Goal: Task Accomplishment & Management: Manage account settings

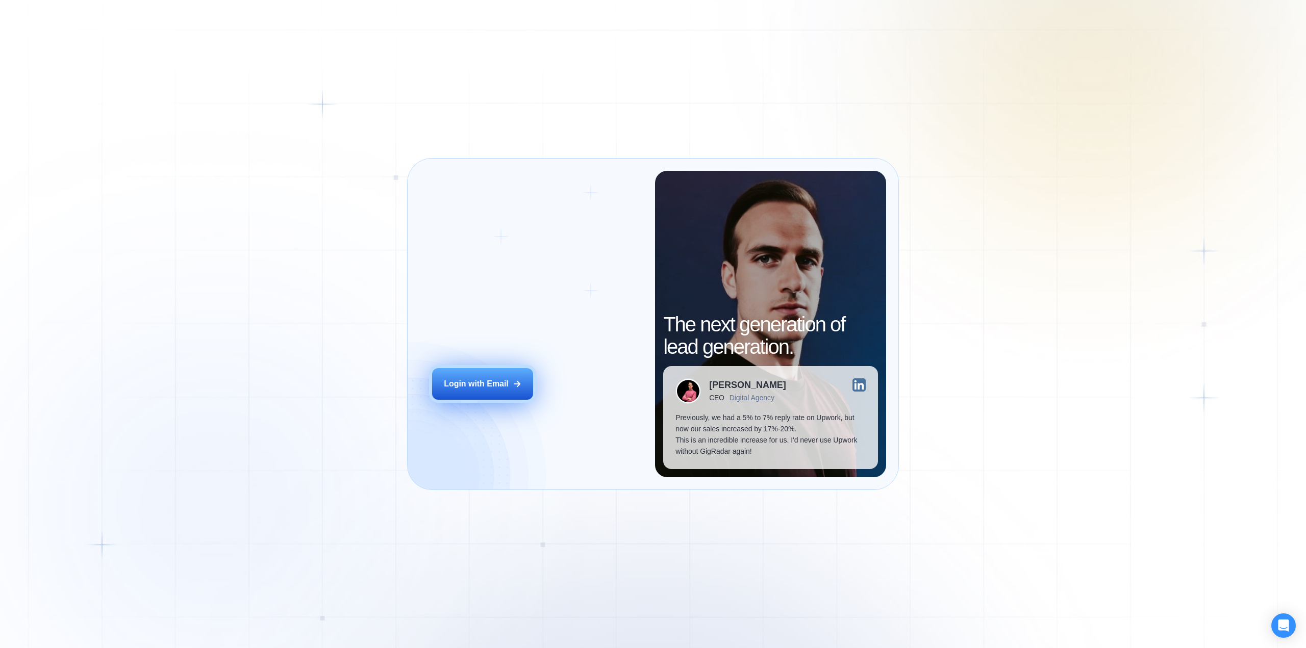
click at [467, 377] on button "Login with Email" at bounding box center [482, 384] width 101 height 32
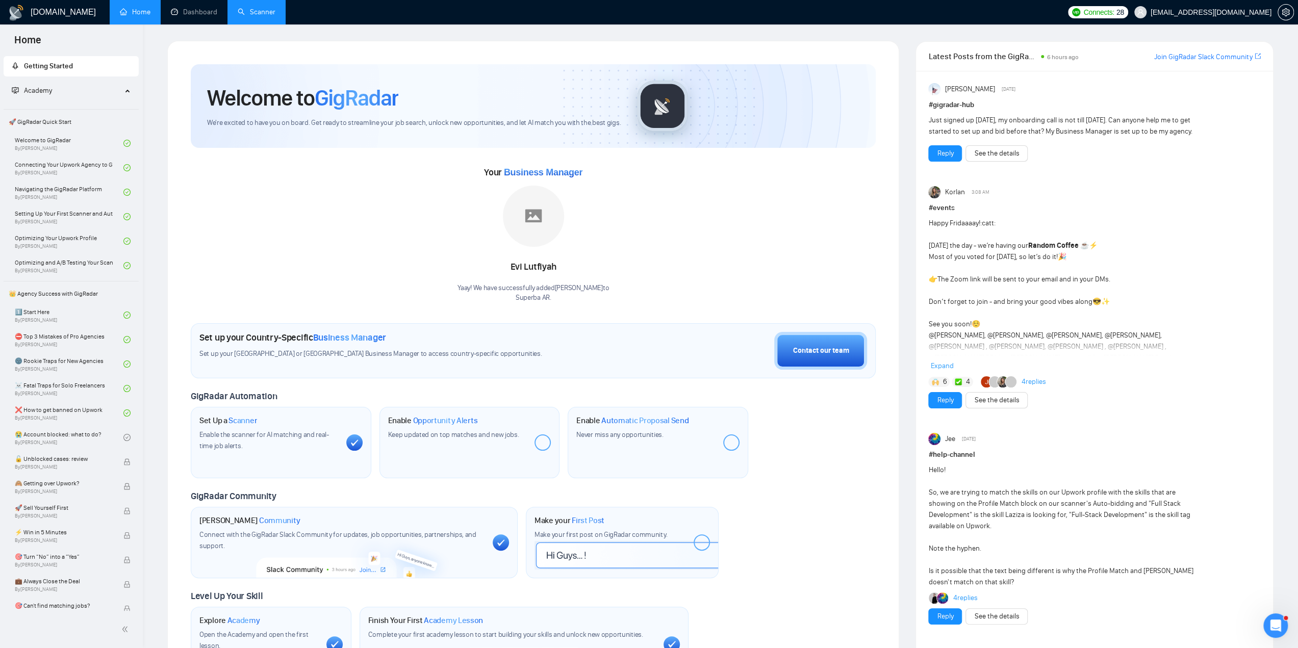
click at [263, 13] on link "Scanner" at bounding box center [257, 12] width 38 height 9
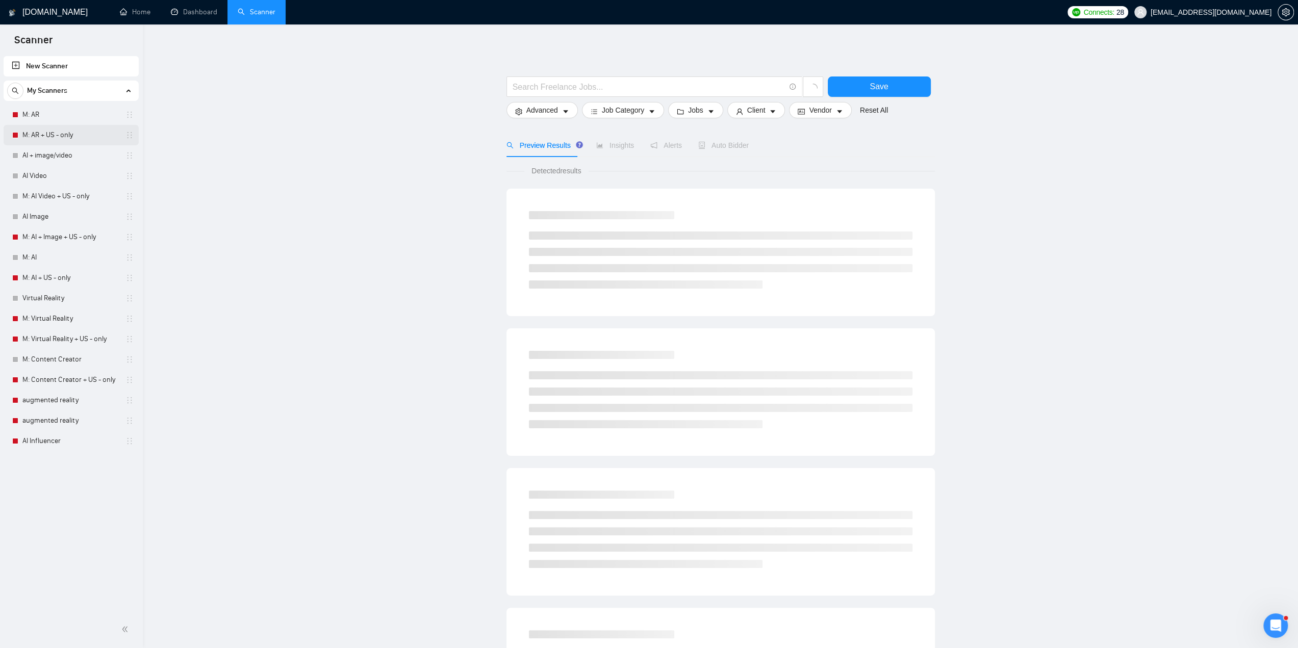
click at [22, 134] on link "M: AR + US - only" at bounding box center [70, 135] width 97 height 20
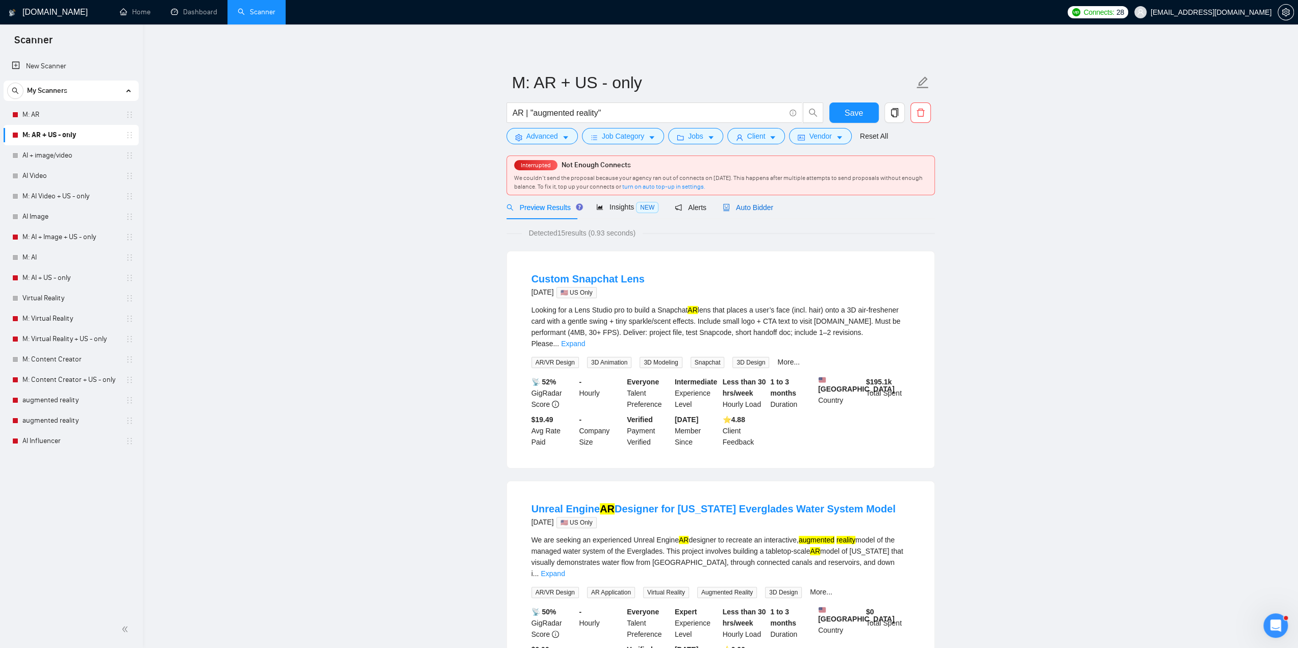
click at [746, 211] on span "Auto Bidder" at bounding box center [748, 208] width 50 height 8
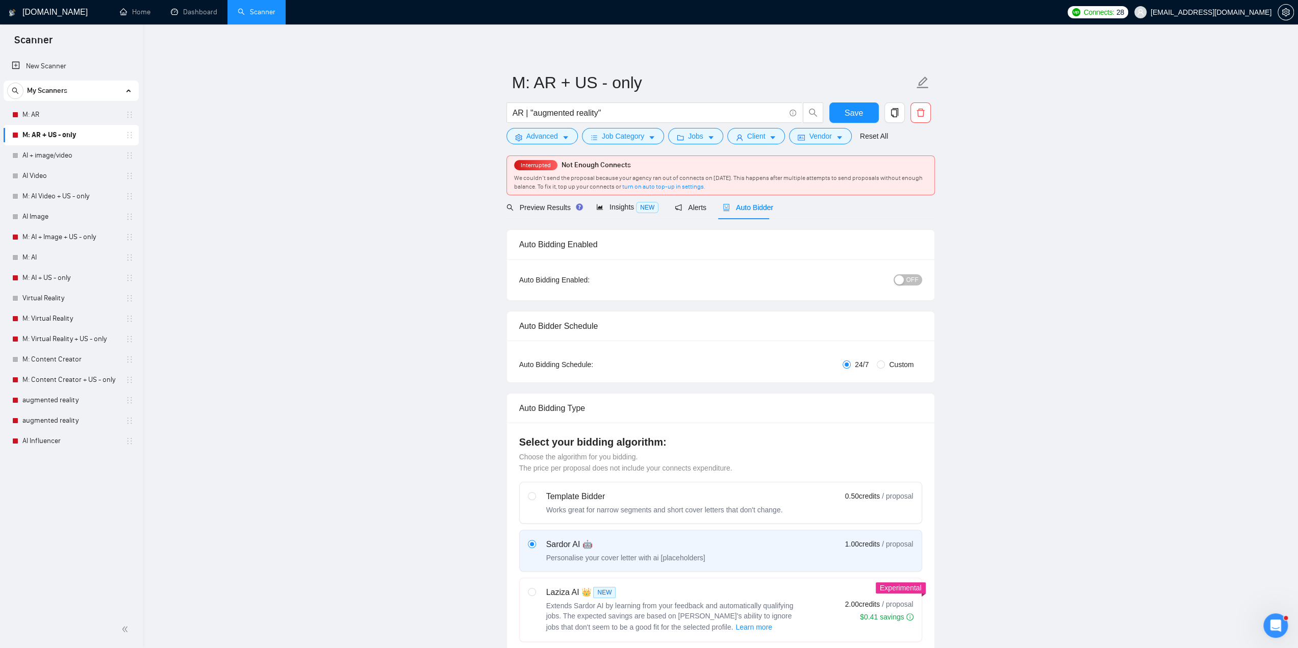
click at [926, 280] on div "Auto Bidding Enabled: OFF" at bounding box center [720, 280] width 427 height 41
click at [919, 283] on button "OFF" at bounding box center [908, 279] width 29 height 11
click at [850, 112] on span "Save" at bounding box center [854, 113] width 18 height 13
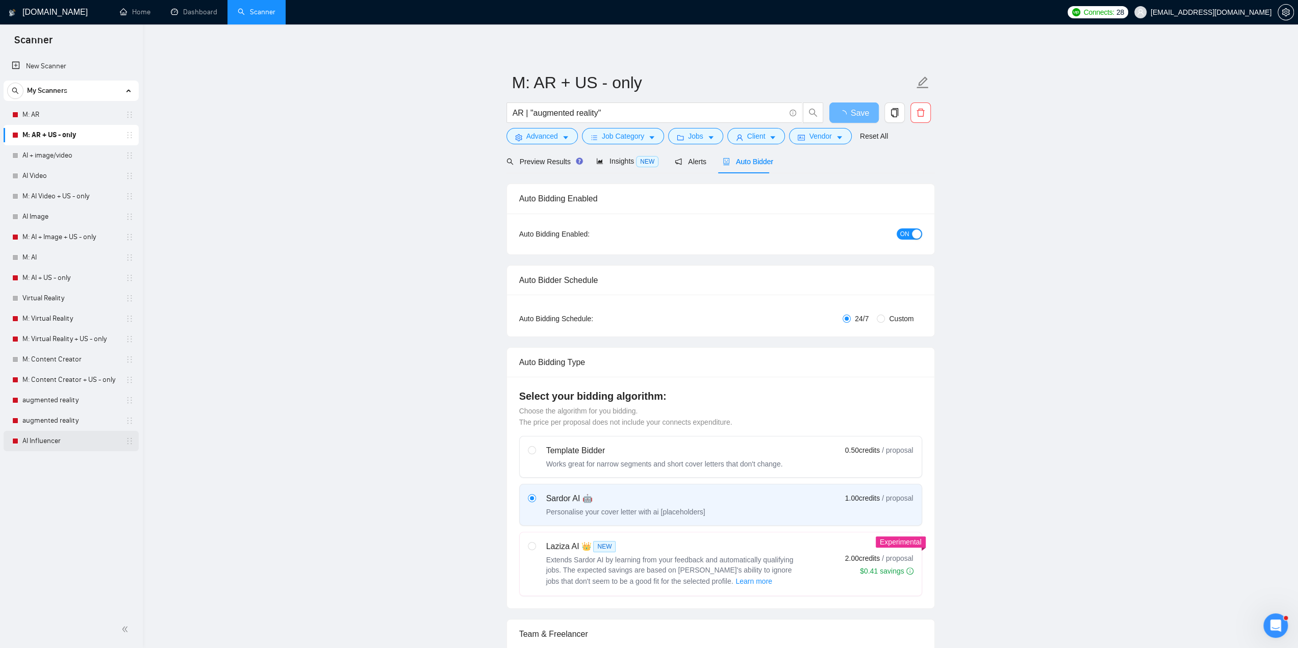
click at [41, 442] on link "AI Influencer" at bounding box center [70, 441] width 97 height 20
click at [43, 444] on link "AI Influencer" at bounding box center [70, 441] width 97 height 20
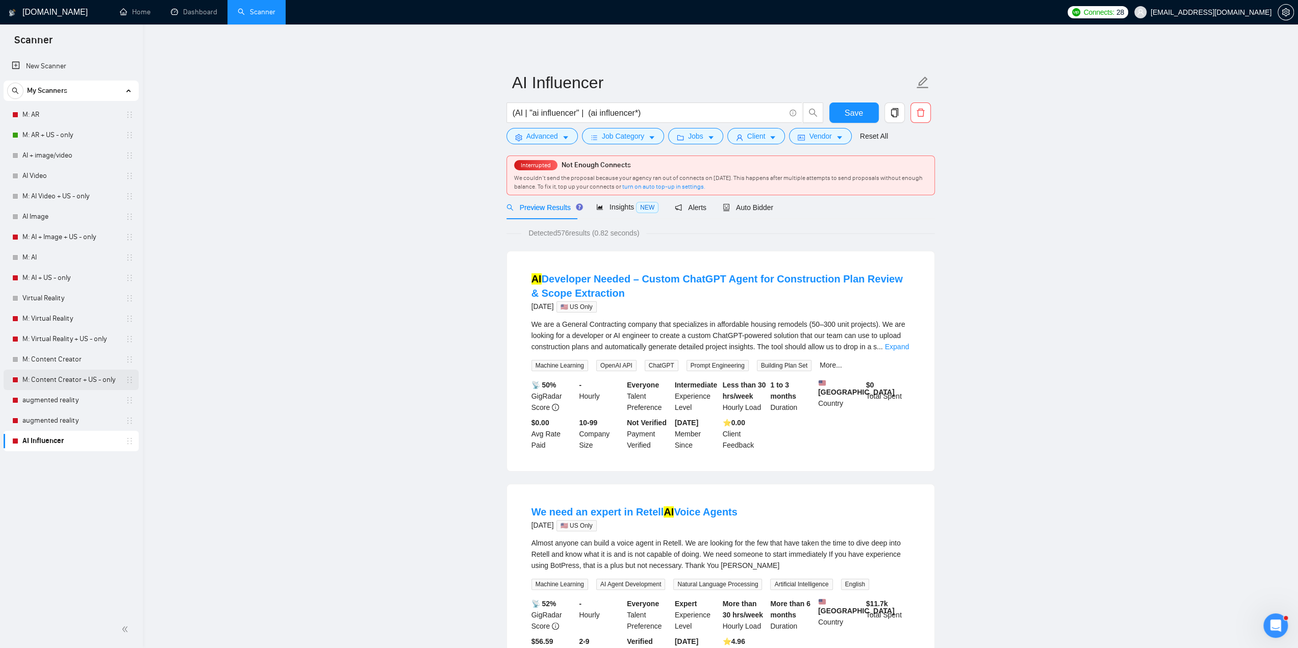
click at [63, 384] on link "M: Content Creator + US - only" at bounding box center [70, 380] width 97 height 20
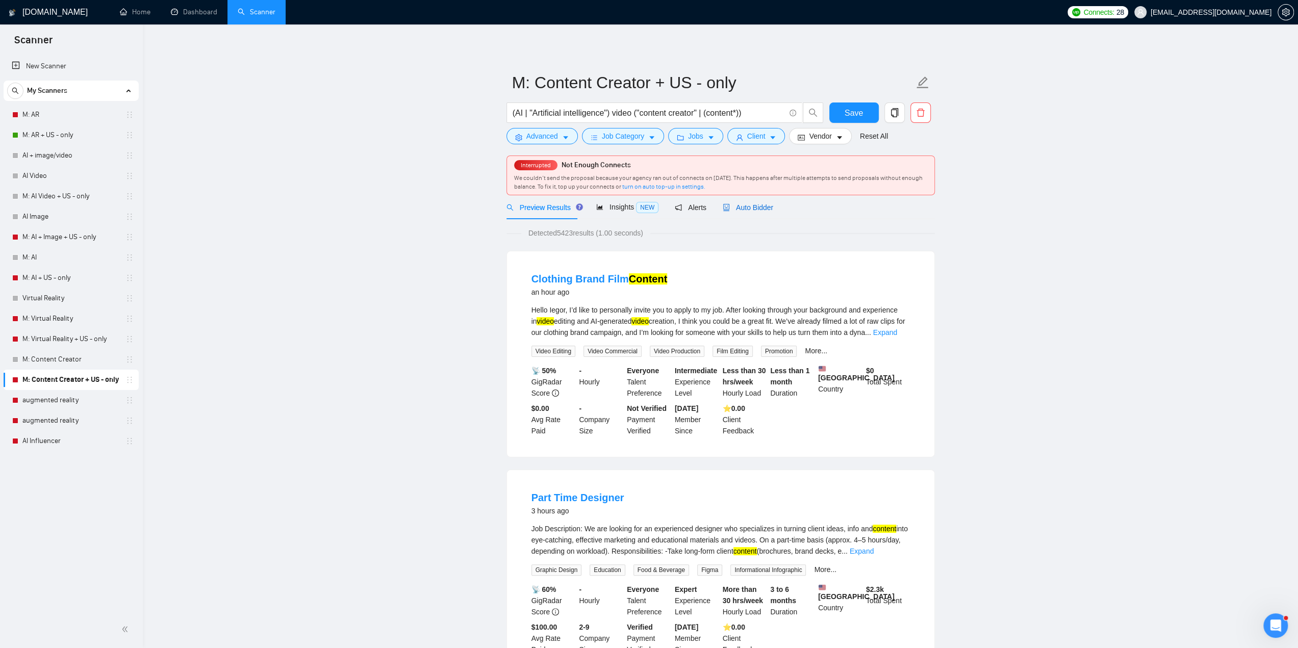
click at [745, 208] on span "Auto Bidder" at bounding box center [748, 208] width 50 height 8
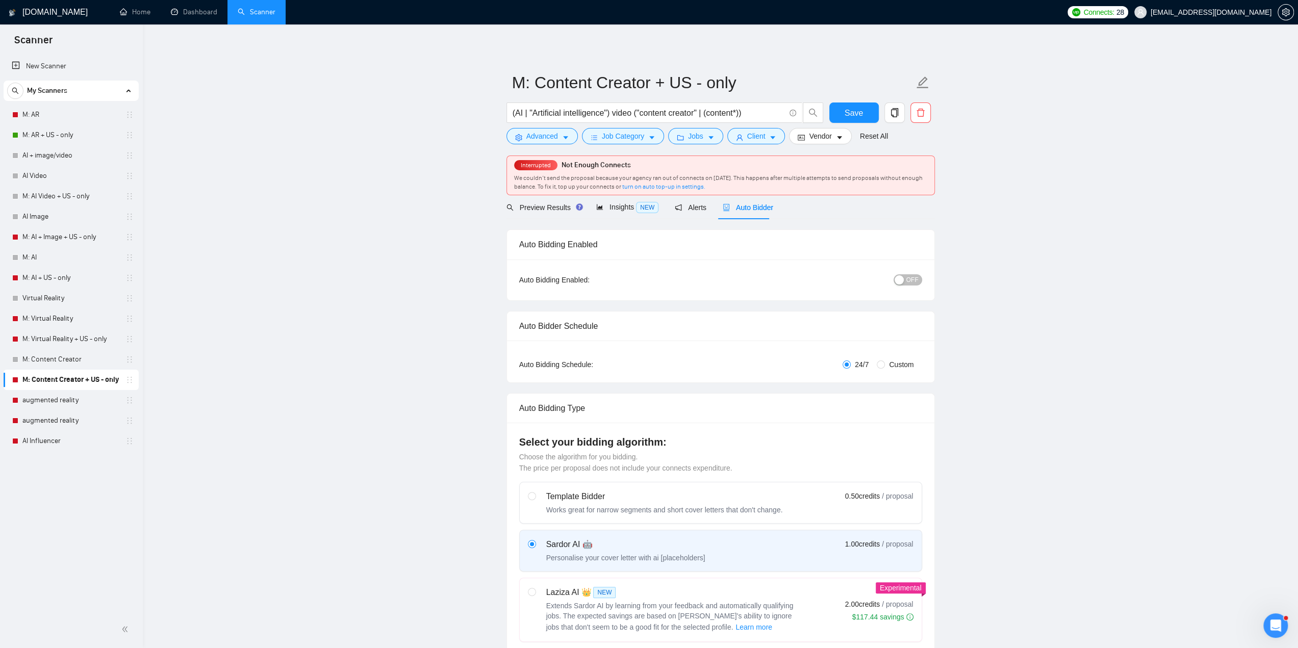
click at [916, 276] on span "OFF" at bounding box center [912, 279] width 12 height 11
click at [850, 114] on span "Save" at bounding box center [854, 113] width 18 height 13
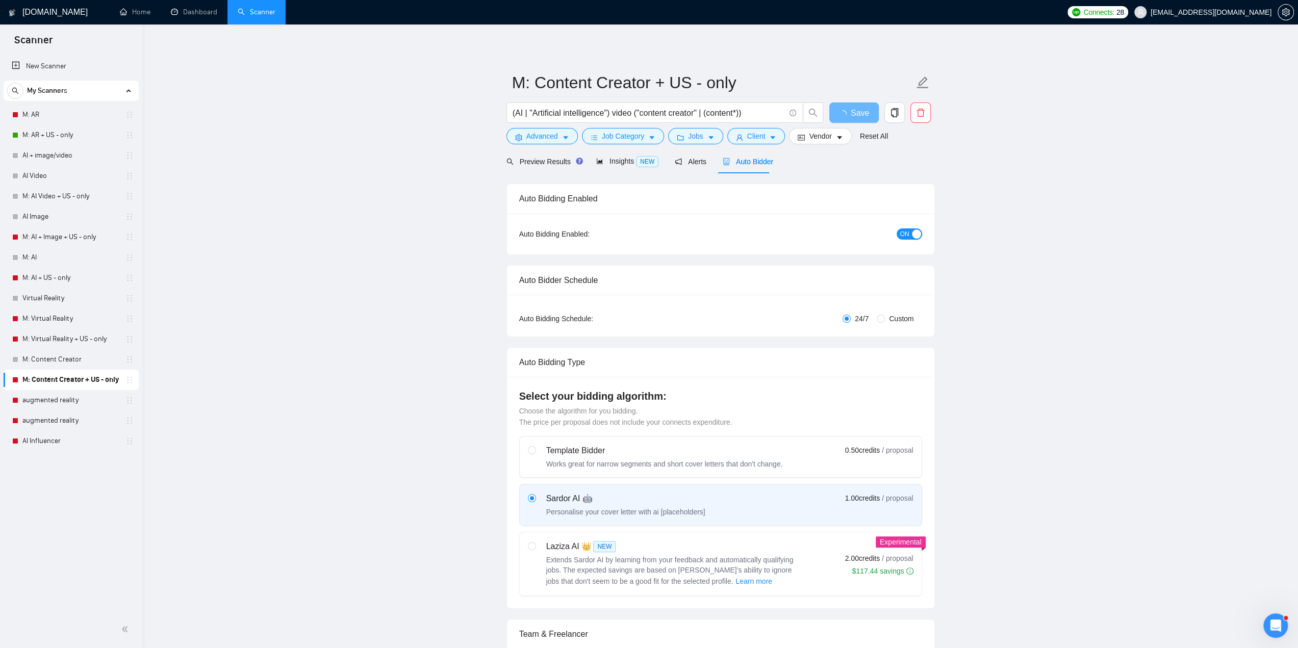
click at [60, 340] on link "M: Virtual Reality + US - only" at bounding box center [70, 339] width 97 height 20
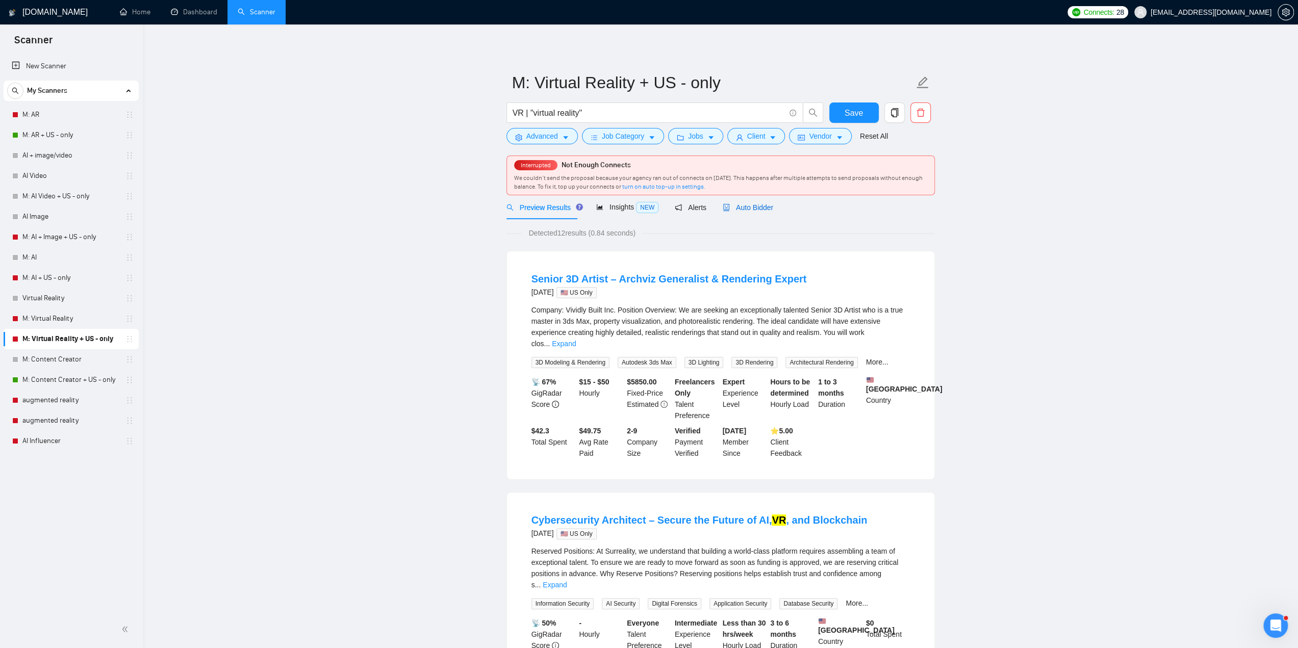
click at [748, 207] on span "Auto Bidder" at bounding box center [748, 208] width 50 height 8
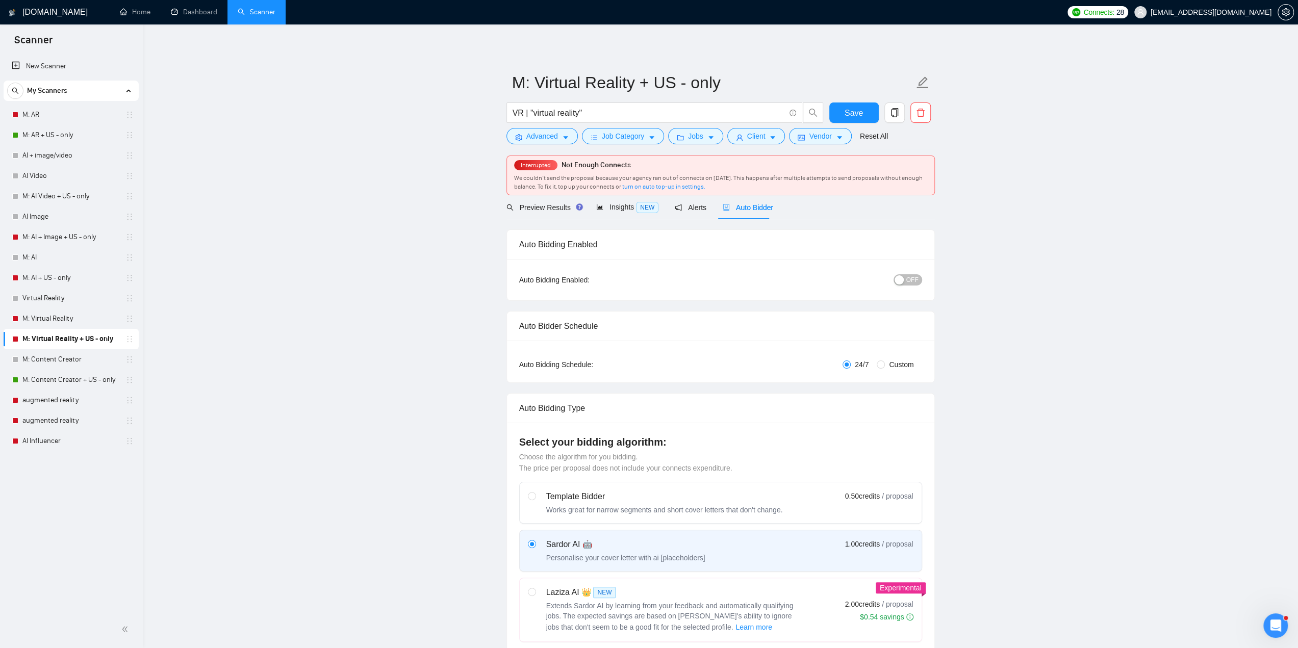
click at [922, 276] on div "Auto Bidding Enabled: OFF" at bounding box center [720, 280] width 427 height 41
click at [917, 279] on button "OFF" at bounding box center [908, 279] width 29 height 11
click at [851, 119] on span "Save" at bounding box center [854, 113] width 18 height 13
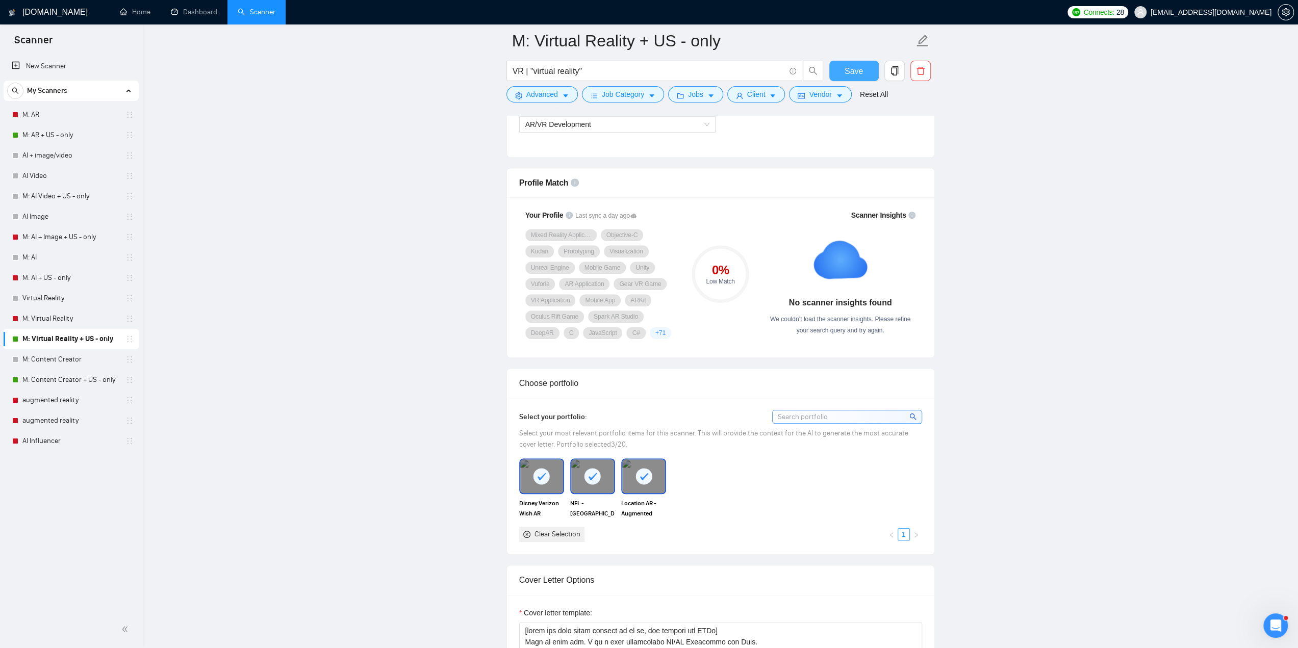
scroll to position [714, 0]
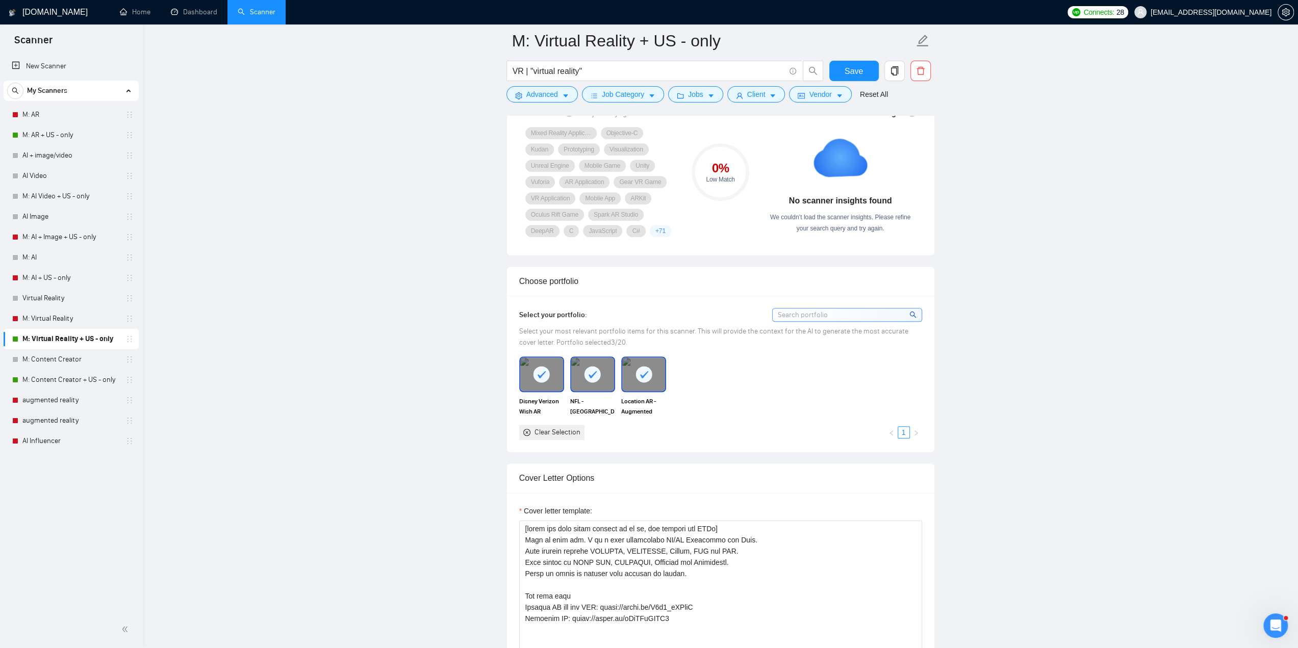
click at [877, 315] on input at bounding box center [847, 315] width 149 height 13
click at [730, 371] on div "Disney Verizon Wish AR NFL - Stadium [GEOGRAPHIC_DATA] Location AR - Augmented …" at bounding box center [720, 399] width 409 height 84
click at [693, 393] on div "Disney Verizon Wish AR NFL - Stadium [GEOGRAPHIC_DATA] Location AR - Augmented …" at bounding box center [720, 399] width 409 height 84
click at [832, 315] on input at bounding box center [847, 315] width 149 height 13
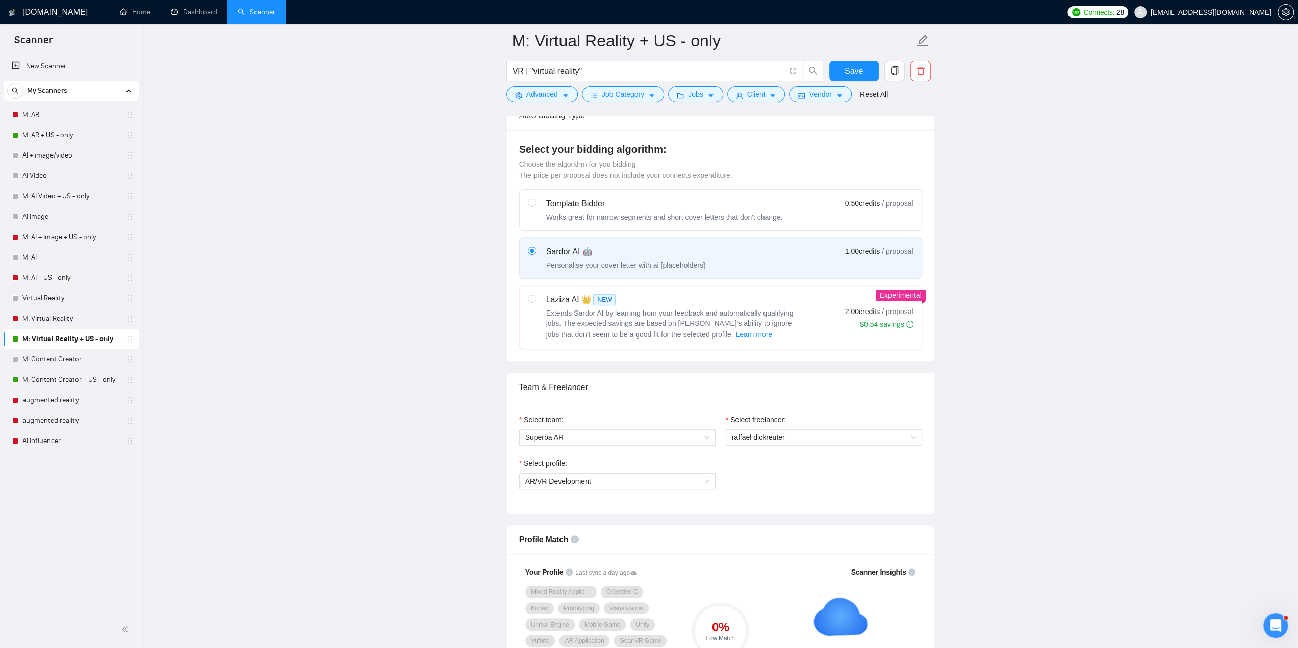
scroll to position [612, 0]
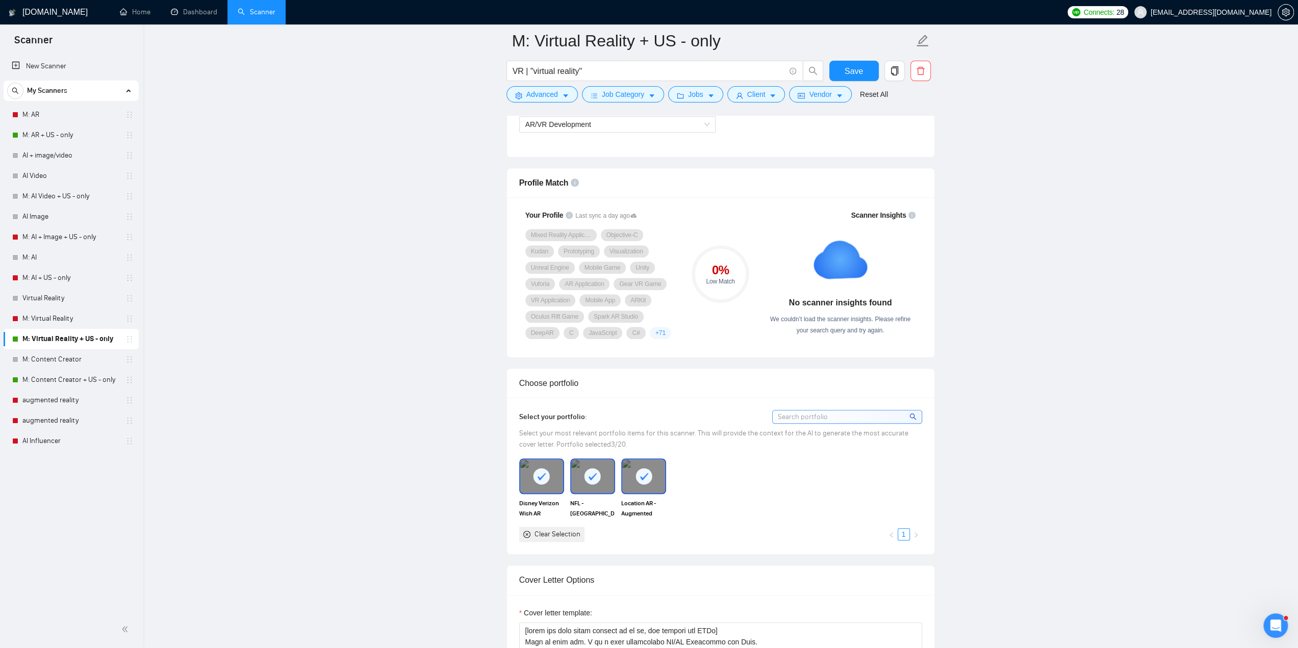
click at [811, 406] on div "Select your portfolio: Select your most relevant portfolio items for this scann…" at bounding box center [720, 476] width 427 height 157
click at [611, 382] on div "Choose portfolio" at bounding box center [720, 383] width 403 height 29
click at [569, 385] on div "Choose portfolio" at bounding box center [720, 383] width 403 height 29
click at [663, 421] on div "Select your portfolio: Select your most relevant portfolio items for this scann…" at bounding box center [720, 476] width 403 height 132
click at [638, 472] on rect at bounding box center [644, 476] width 16 height 16
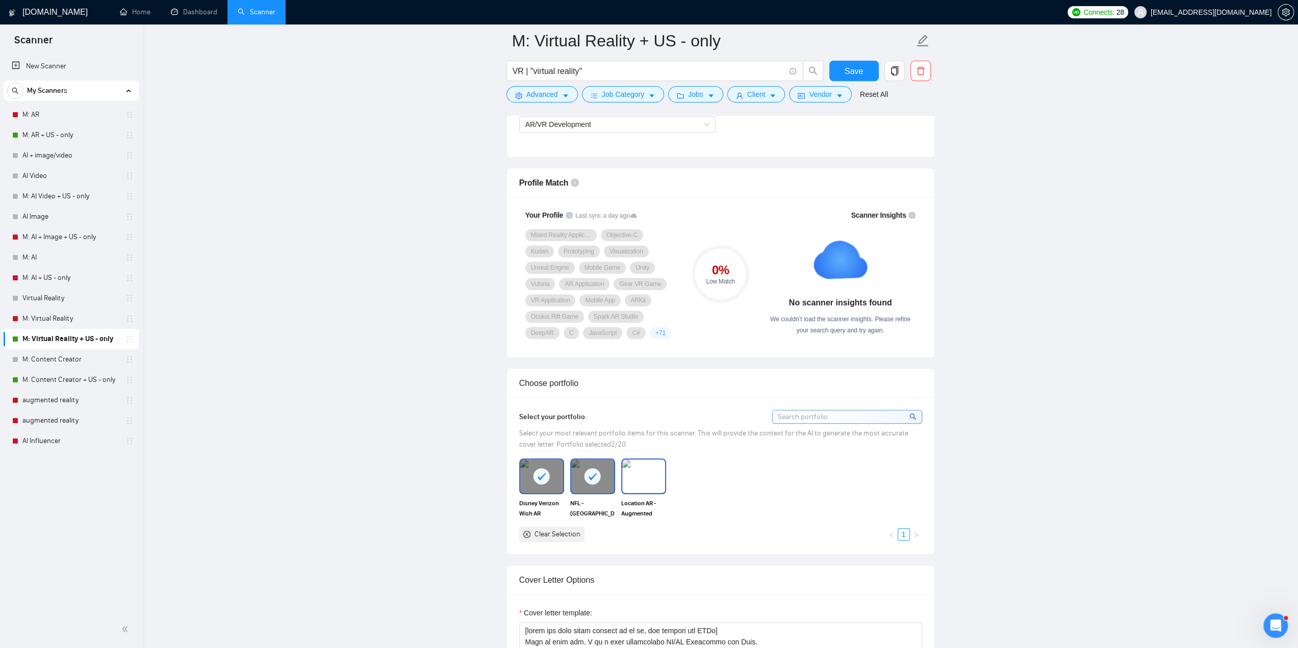
click at [639, 472] on img at bounding box center [643, 477] width 43 height 34
drag, startPoint x: 649, startPoint y: 480, endPoint x: 716, endPoint y: 459, distance: 70.2
click at [716, 459] on div "Disney Verizon Wish AR NFL - Stadium [GEOGRAPHIC_DATA] Location AR - Augmented …" at bounding box center [720, 501] width 409 height 84
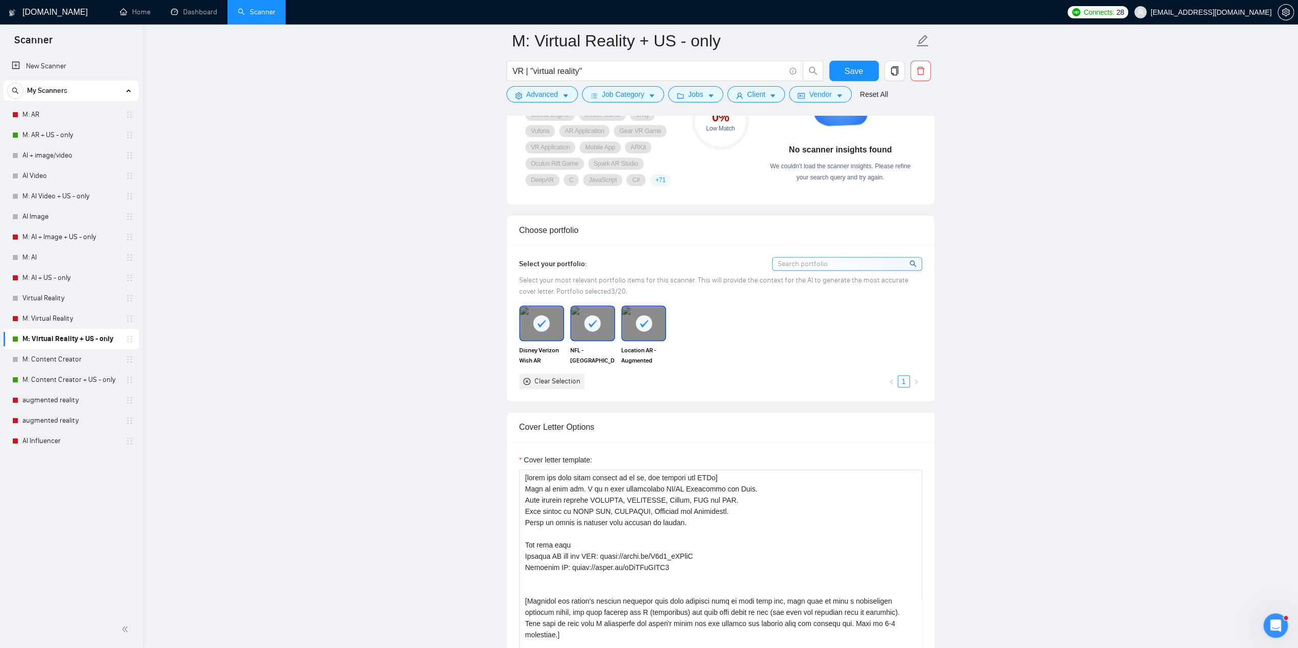
scroll to position [918, 0]
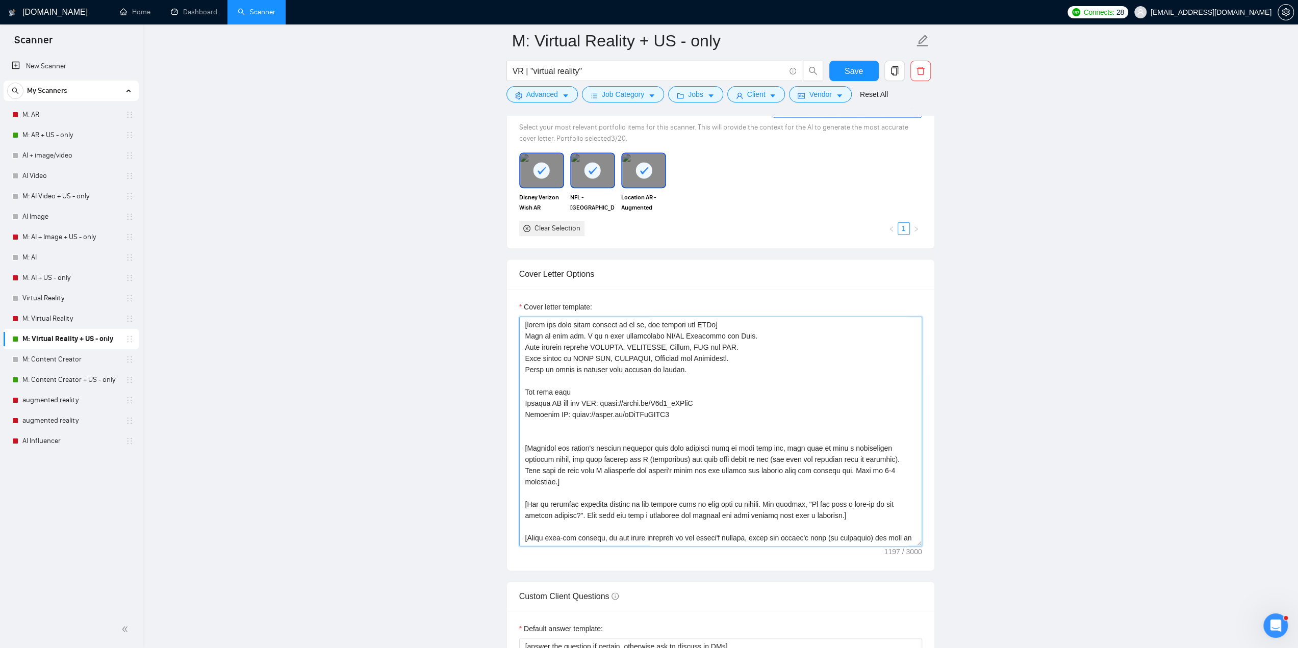
click at [687, 415] on textarea "Cover letter template:" at bounding box center [720, 432] width 403 height 230
click at [690, 414] on textarea "Cover letter template:" at bounding box center [720, 432] width 403 height 230
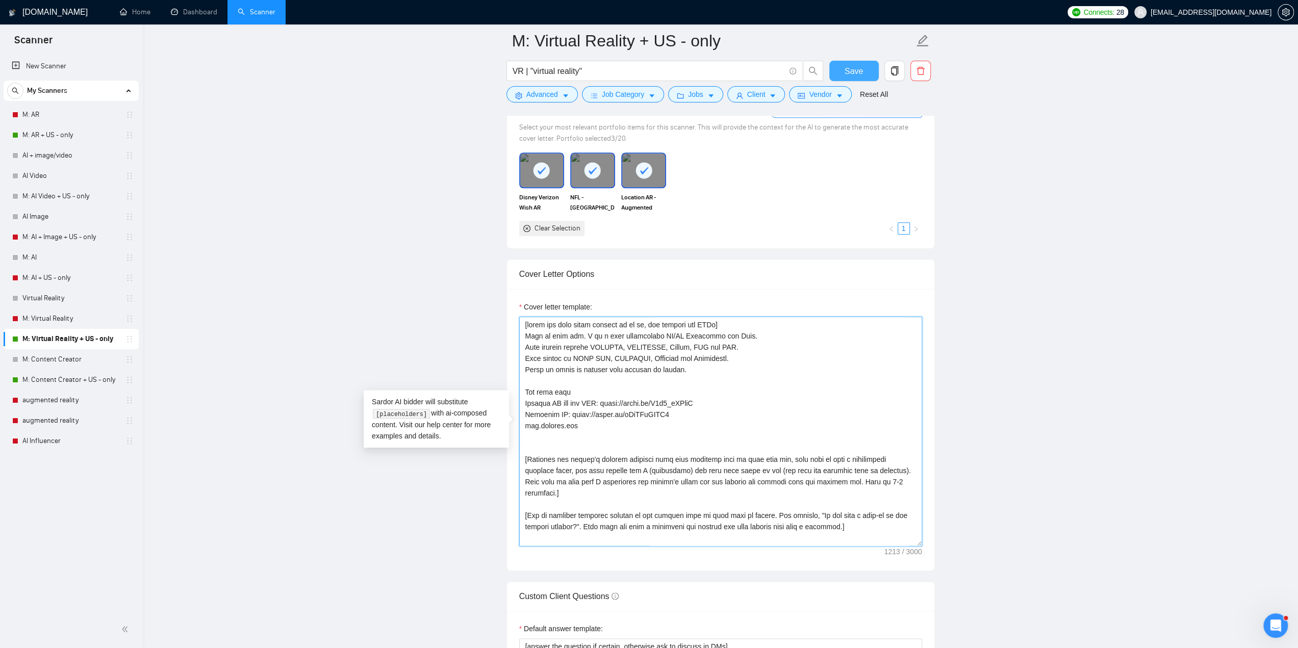
type textarea "[write the text below exactly as it is, and include all URLs] Nice to meet you.…"
click at [853, 71] on span "Save" at bounding box center [854, 71] width 18 height 13
click at [53, 382] on link "M: Content Creator + US - only" at bounding box center [70, 380] width 97 height 20
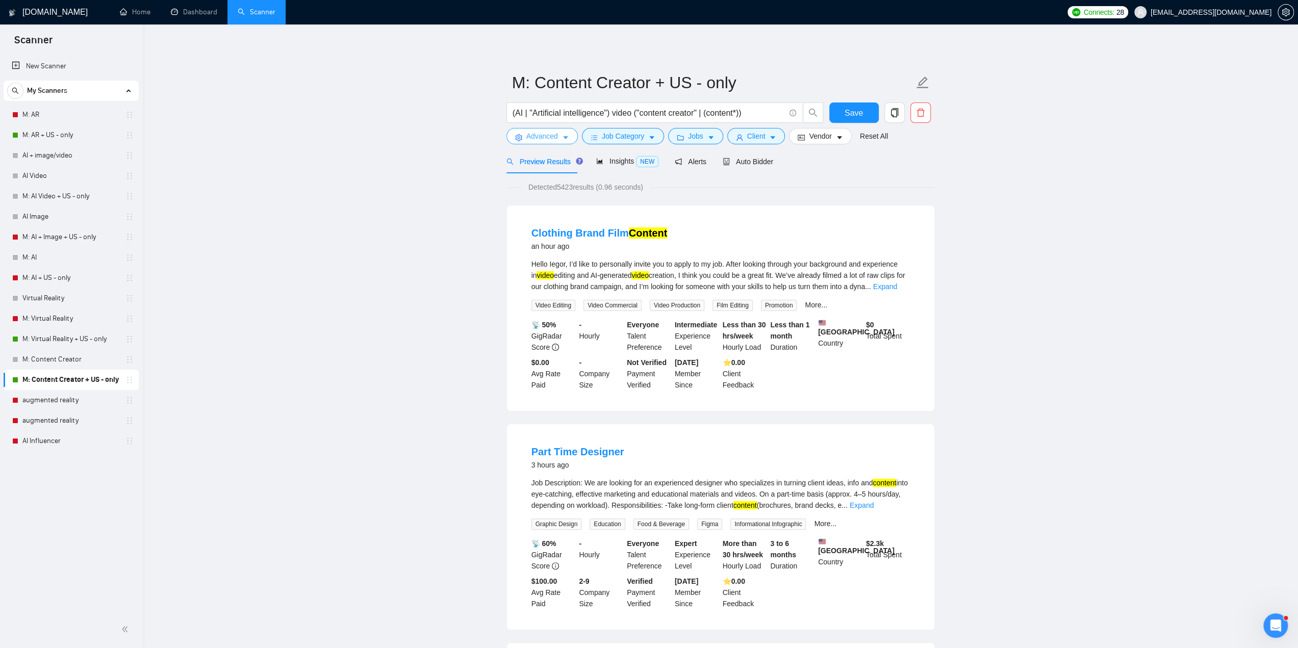
click at [530, 136] on span "Advanced" at bounding box center [542, 136] width 32 height 11
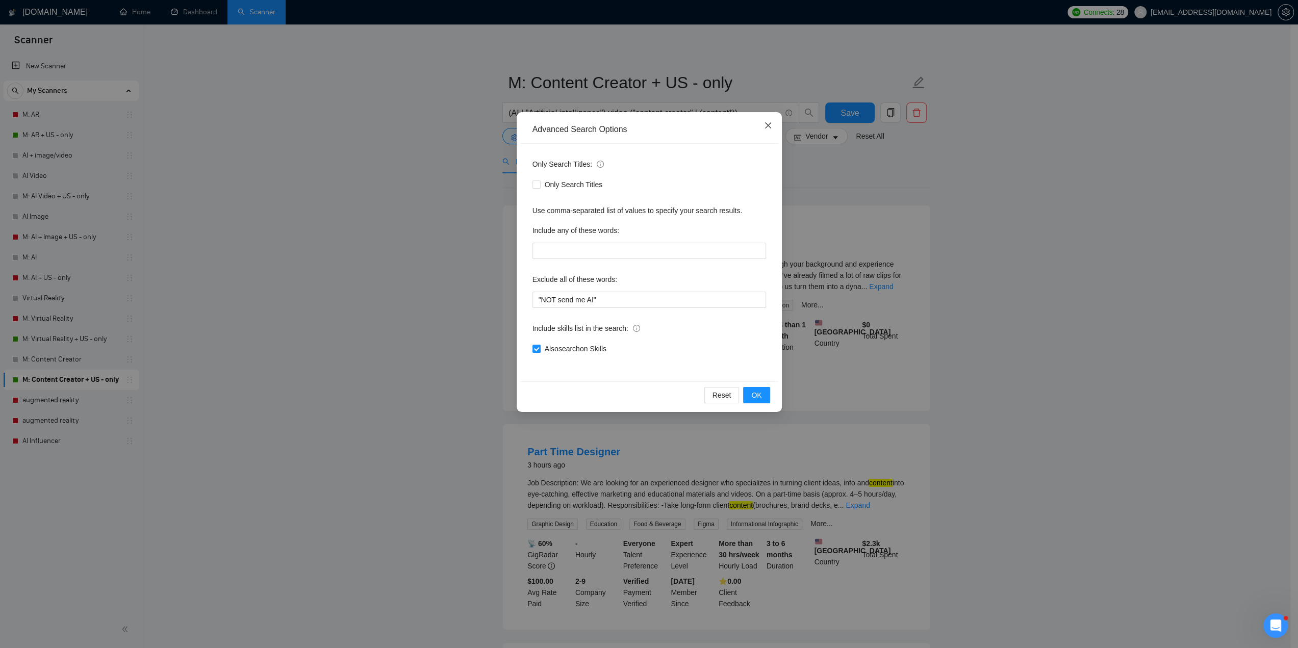
click at [773, 125] on span "Close" at bounding box center [768, 126] width 28 height 28
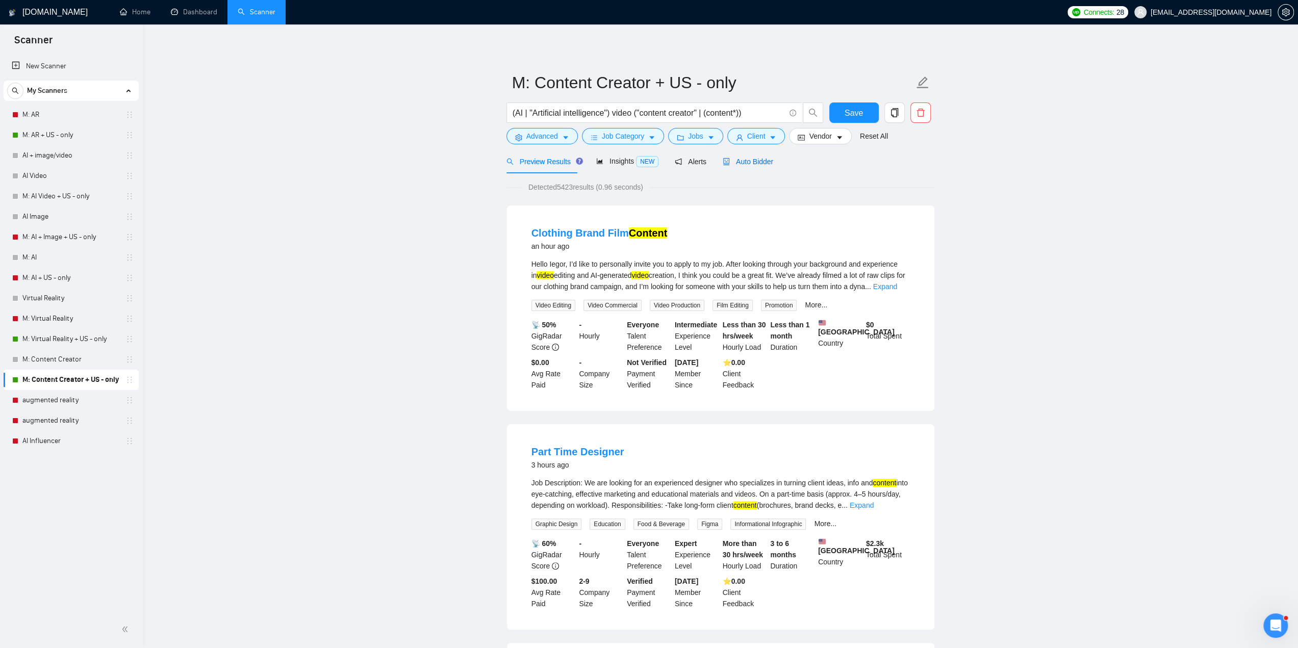
click at [754, 162] on span "Auto Bidder" at bounding box center [748, 162] width 50 height 8
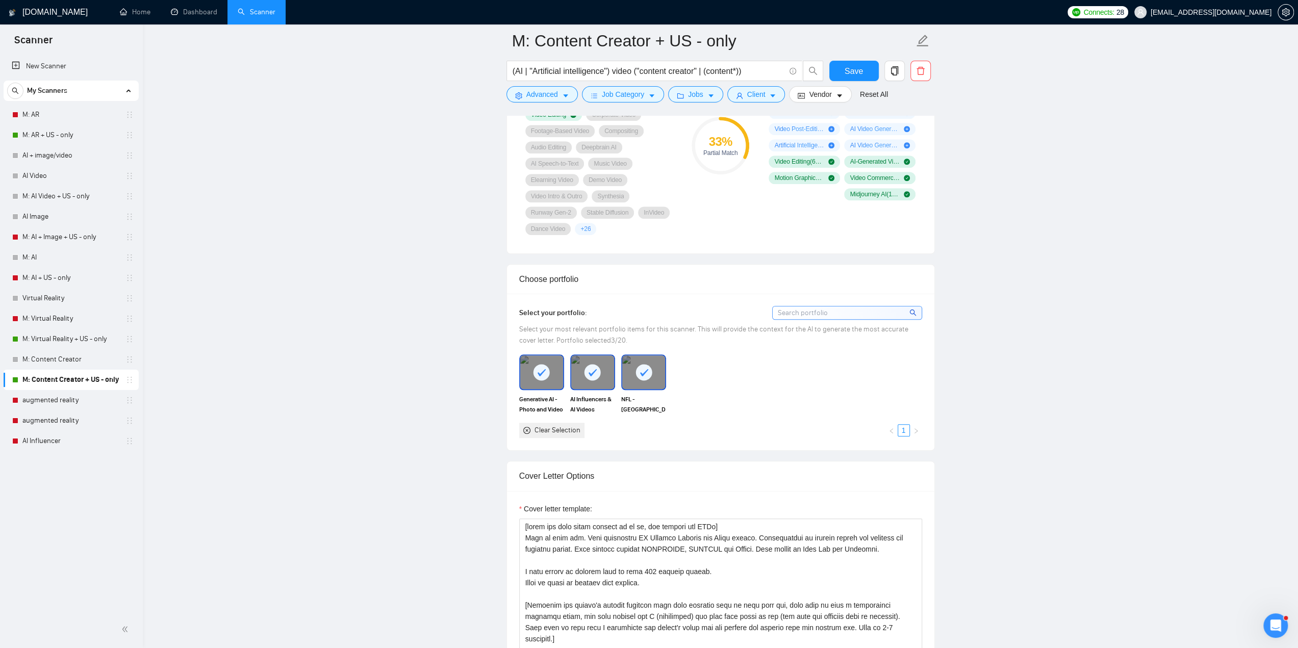
scroll to position [867, 0]
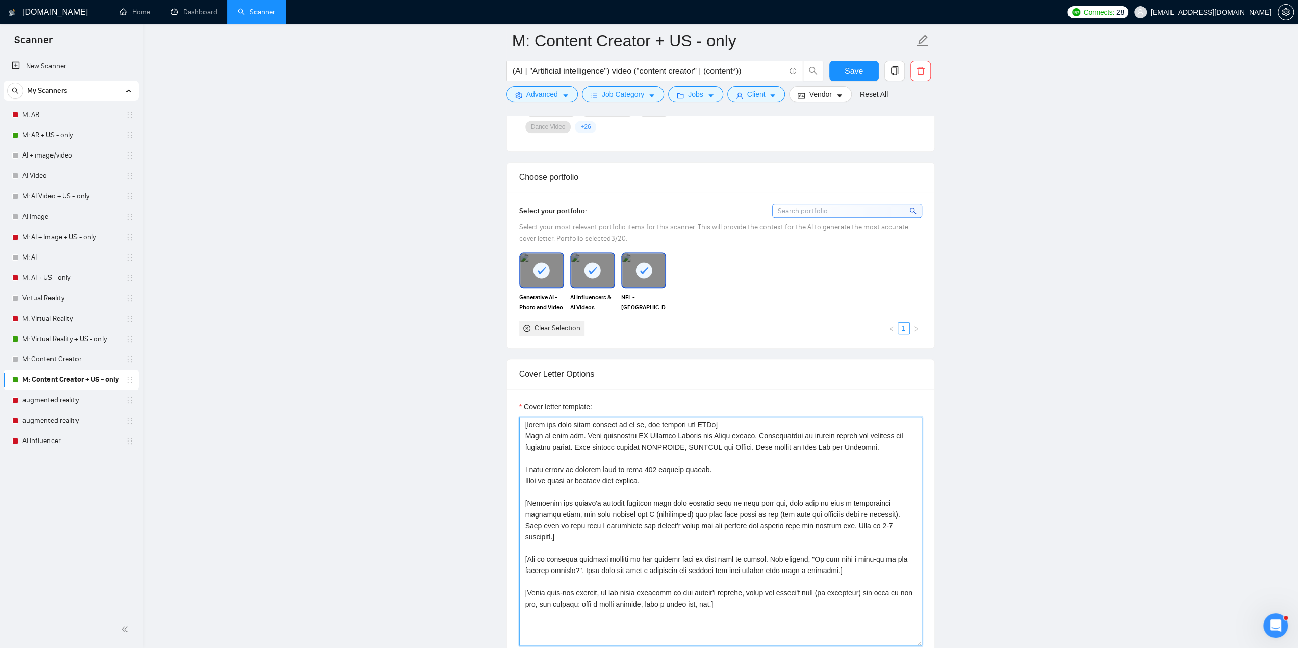
click at [672, 478] on textarea "Cover letter template:" at bounding box center [720, 532] width 403 height 230
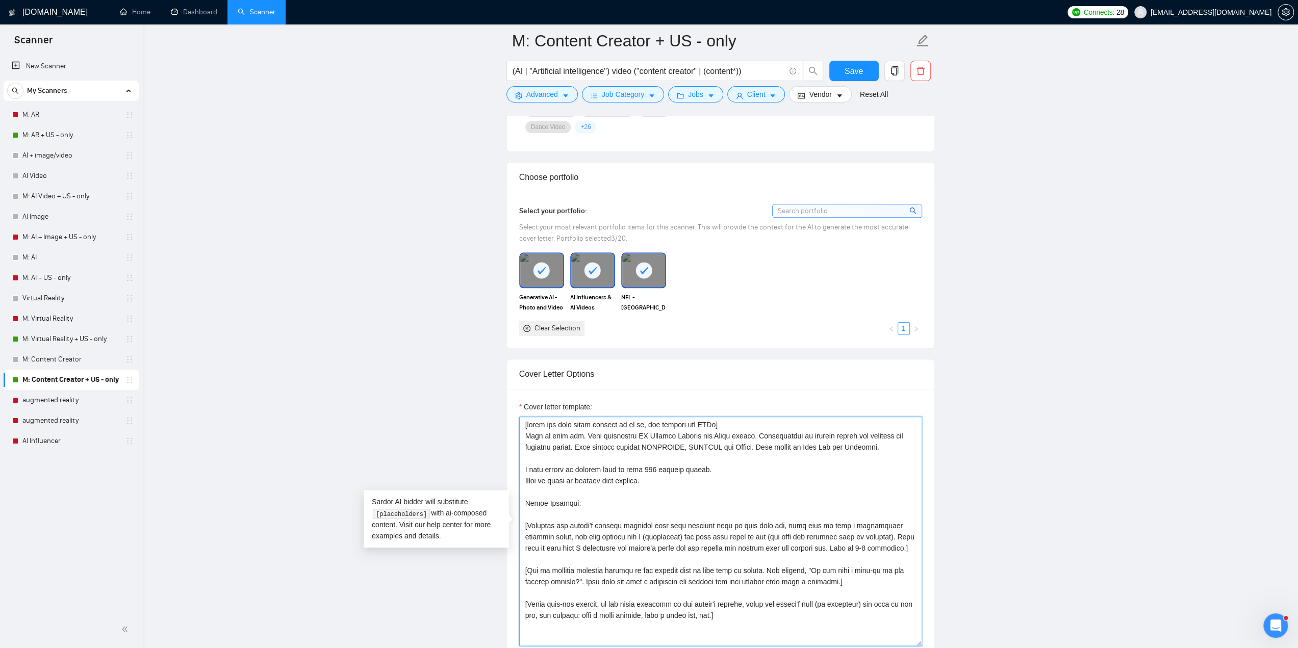
paste textarea "[URL][DOMAIN_NAME]"
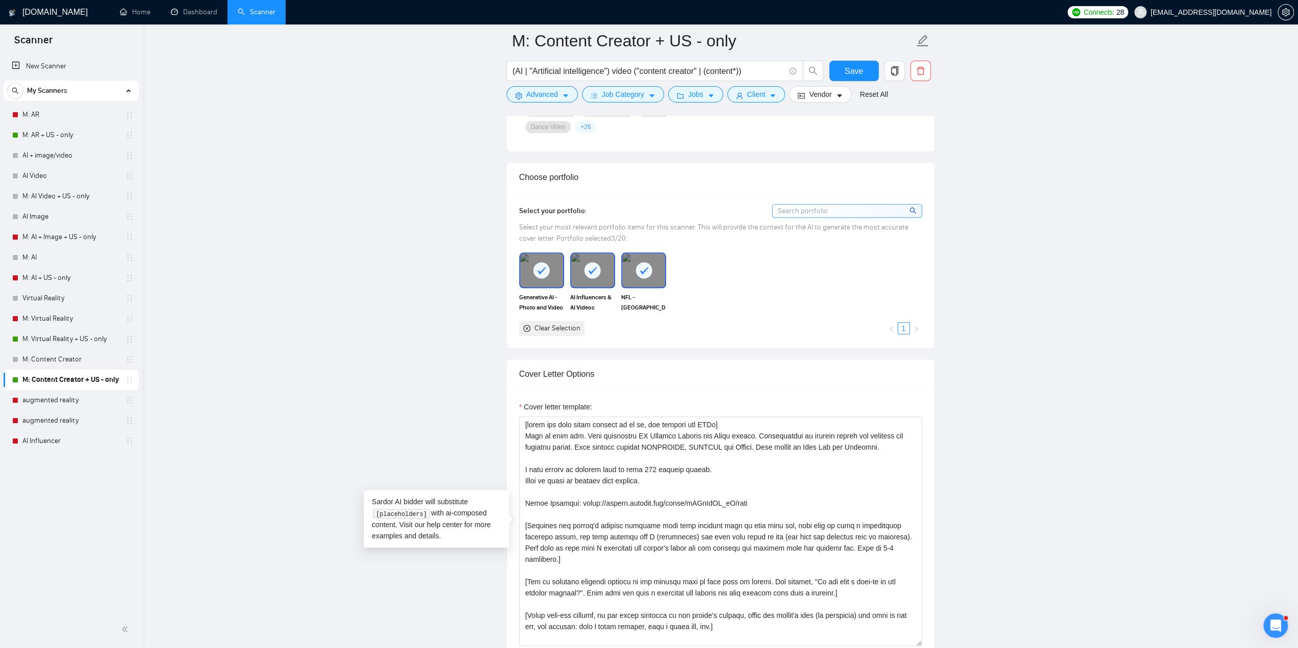
click at [728, 282] on div "Generative AI - Photo and Video AI Influencers & AI Videos NFL - Stadium AR Cle…" at bounding box center [720, 294] width 409 height 84
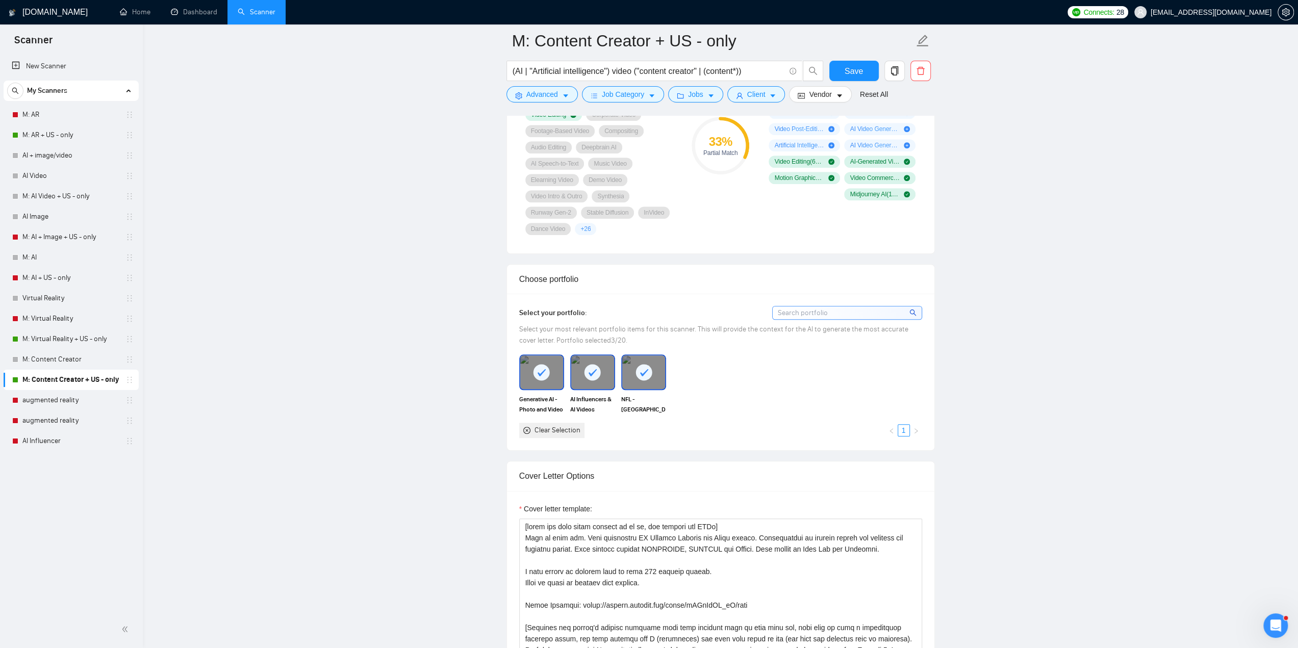
scroll to position [663, 0]
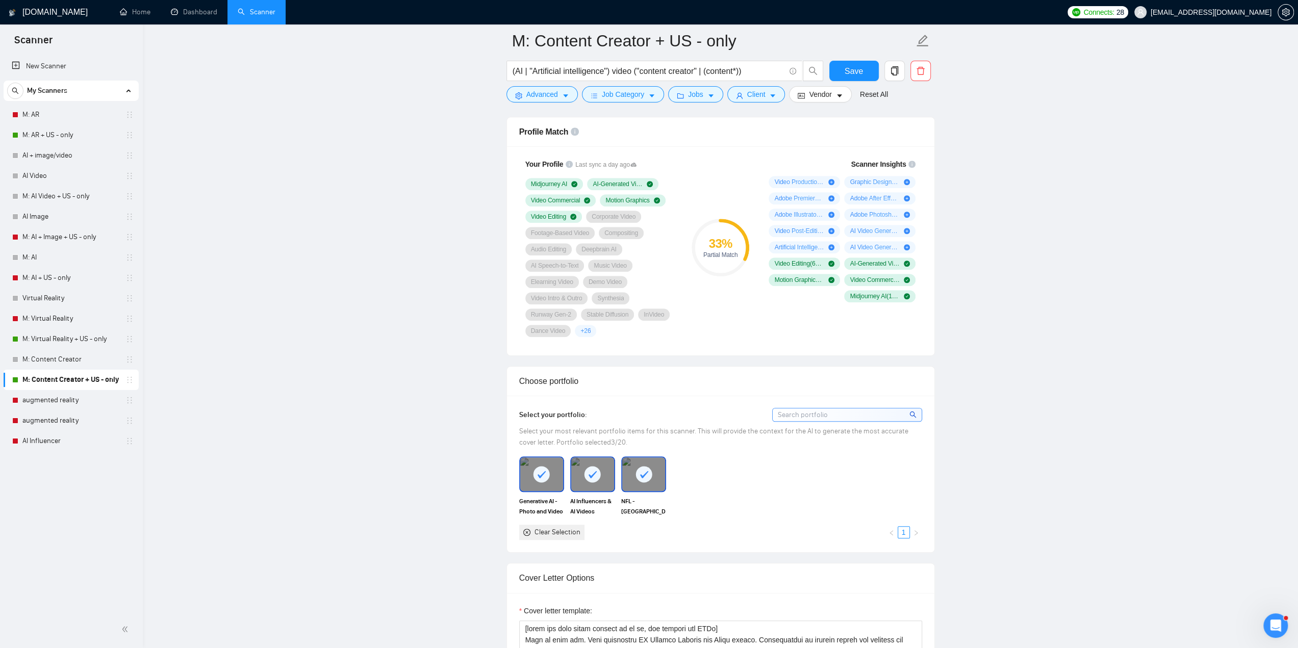
drag, startPoint x: 554, startPoint y: 402, endPoint x: 594, endPoint y: 409, distance: 40.3
click at [555, 402] on div "Select your portfolio: Select your most relevant portfolio items for this scann…" at bounding box center [720, 474] width 427 height 157
click at [907, 530] on link "1" at bounding box center [903, 532] width 11 height 11
click at [906, 530] on link "1" at bounding box center [903, 532] width 11 height 11
click at [524, 529] on icon "close-circle" at bounding box center [526, 532] width 7 height 7
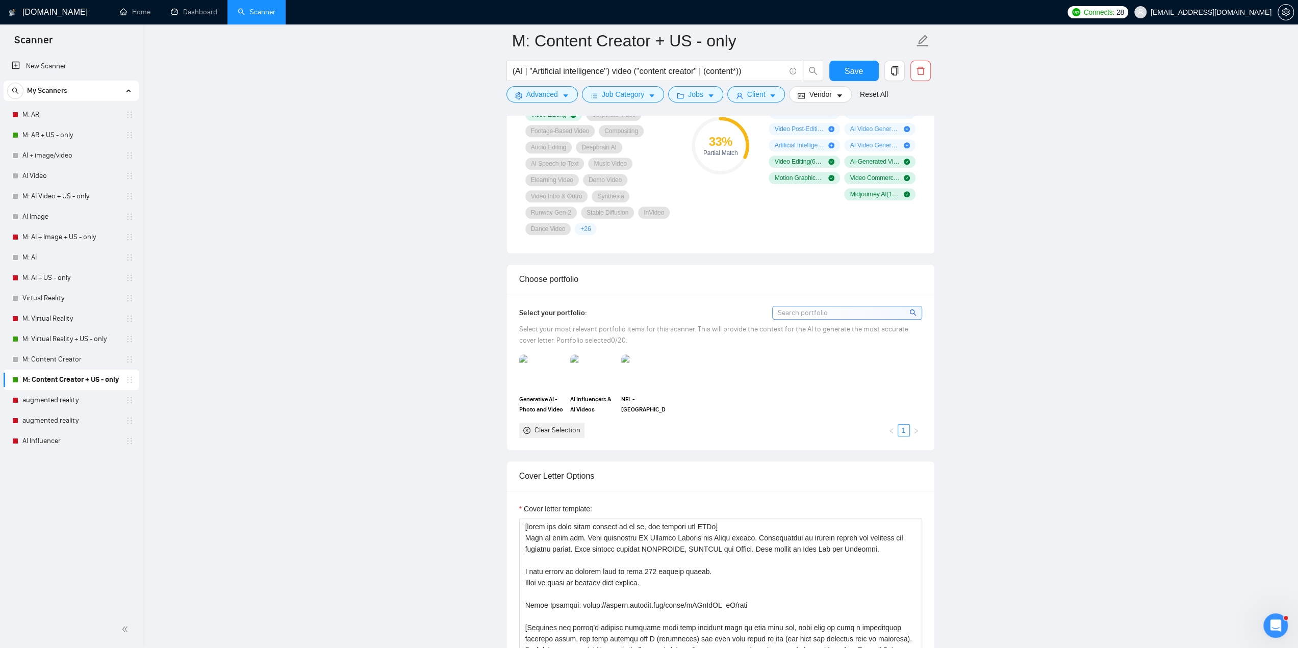
scroll to position [918, 0]
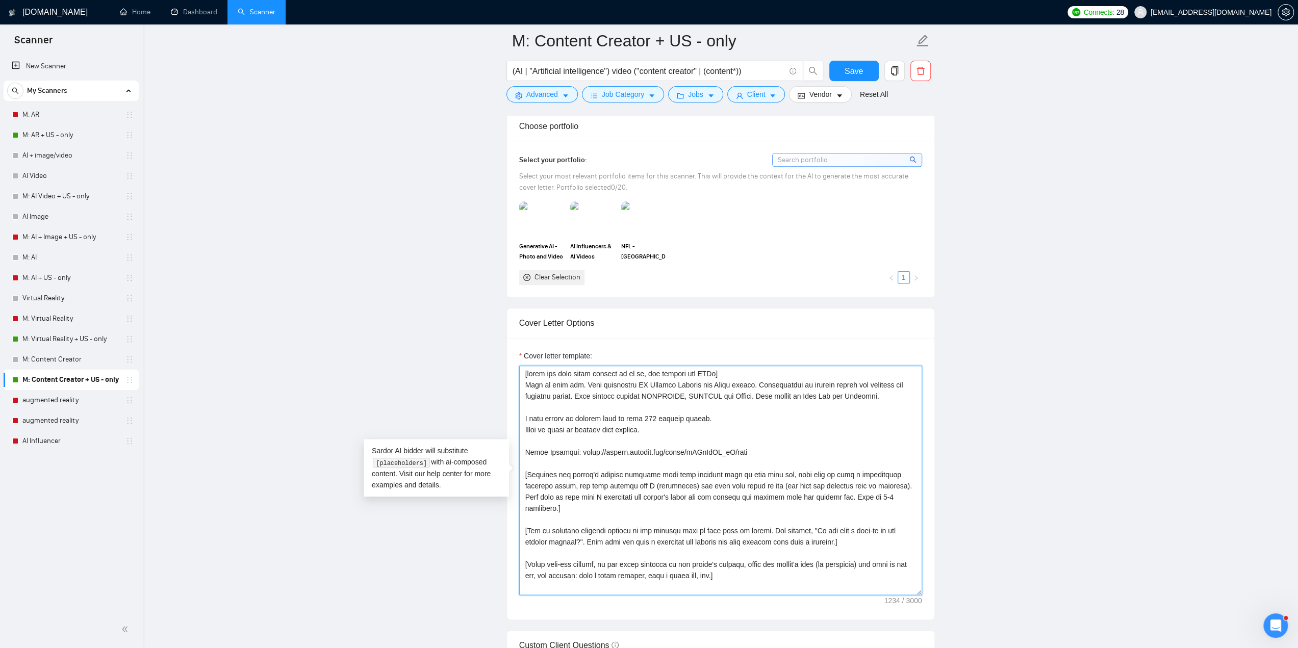
drag, startPoint x: 756, startPoint y: 445, endPoint x: 577, endPoint y: 447, distance: 178.5
click at [577, 447] on textarea "Cover letter template:" at bounding box center [720, 481] width 403 height 230
paste textarea "[DOMAIN_NAME][URL]"
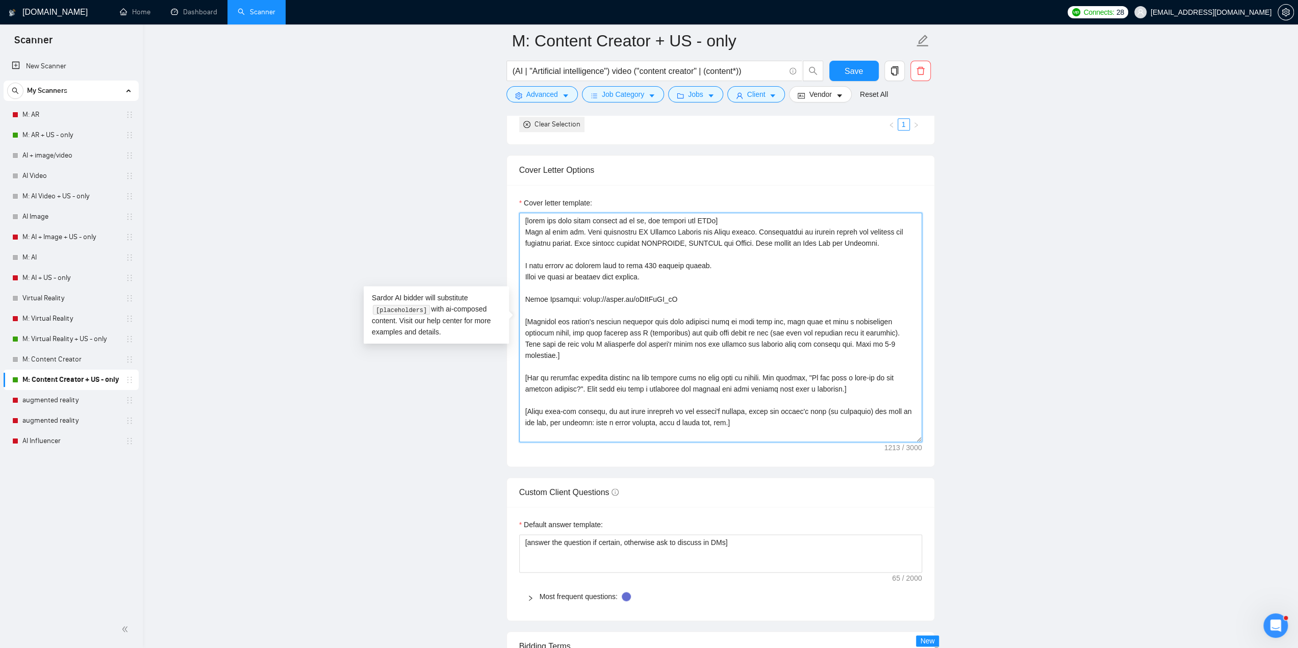
scroll to position [1224, 0]
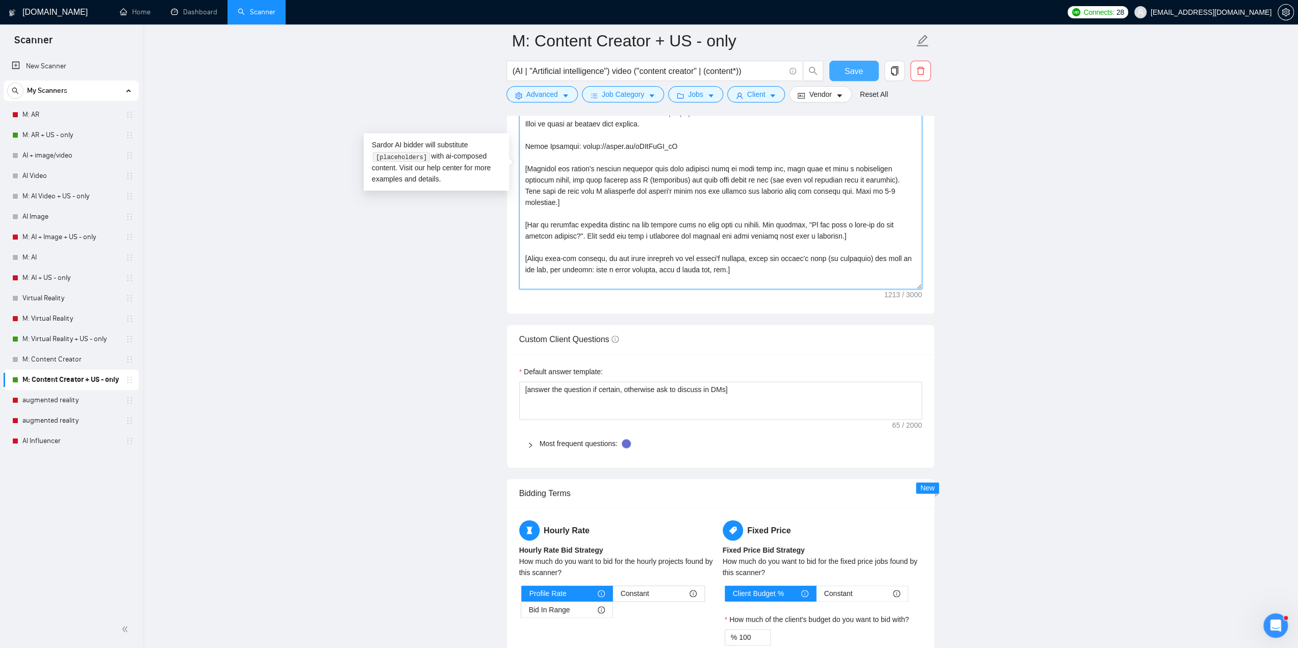
type textarea "[write the text below exactly as it is, and include all URLs] Nice to meet you.…"
click at [850, 65] on span "Save" at bounding box center [854, 71] width 18 height 13
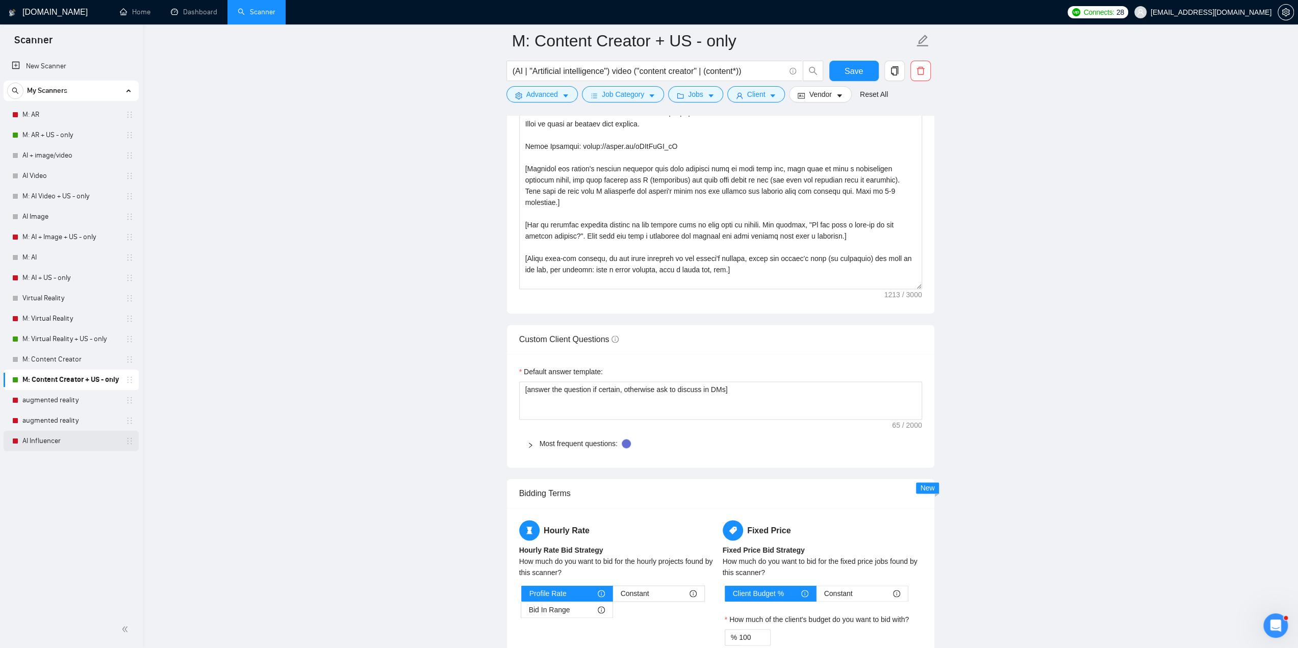
click at [38, 442] on link "AI Influencer" at bounding box center [70, 441] width 97 height 20
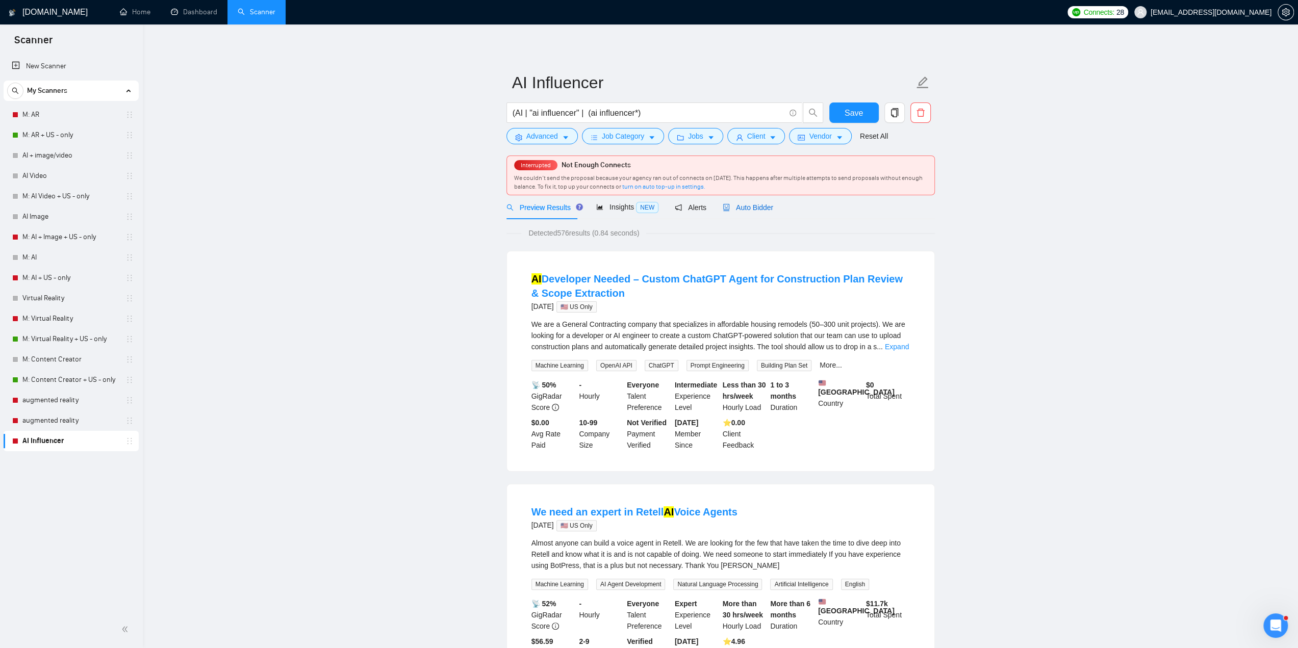
click at [747, 211] on span "Auto Bidder" at bounding box center [748, 208] width 50 height 8
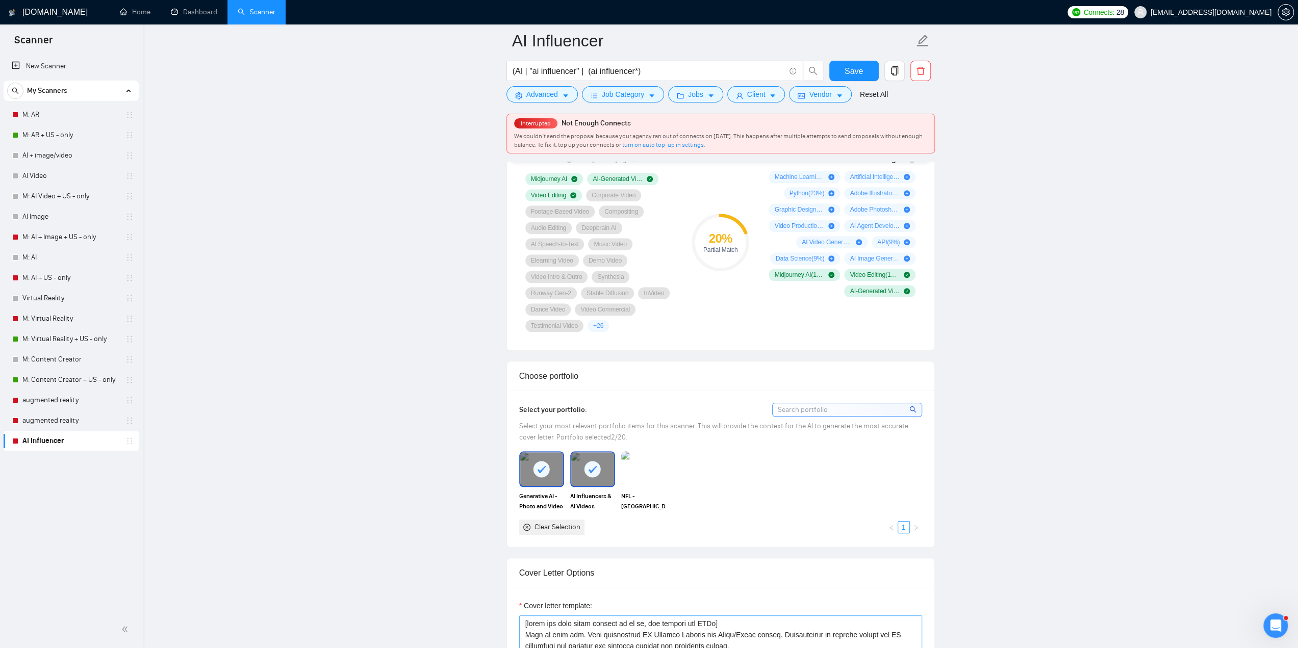
scroll to position [969, 0]
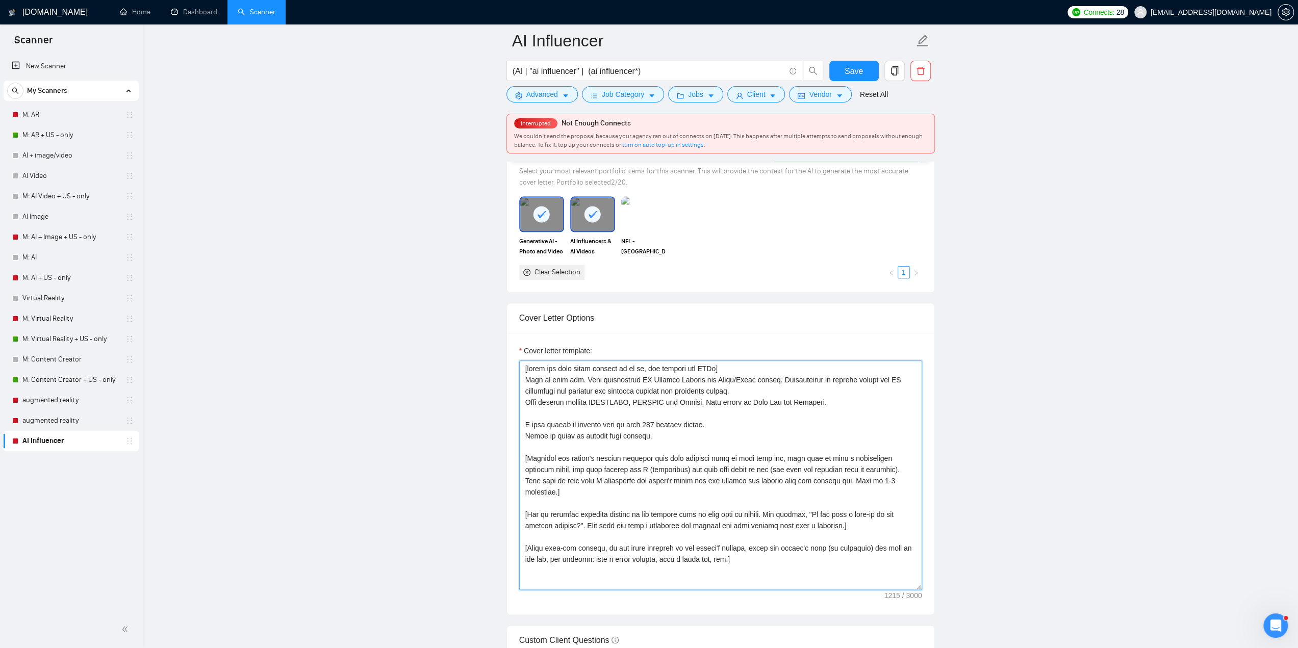
click at [687, 435] on textarea "Cover letter template:" at bounding box center [720, 476] width 403 height 230
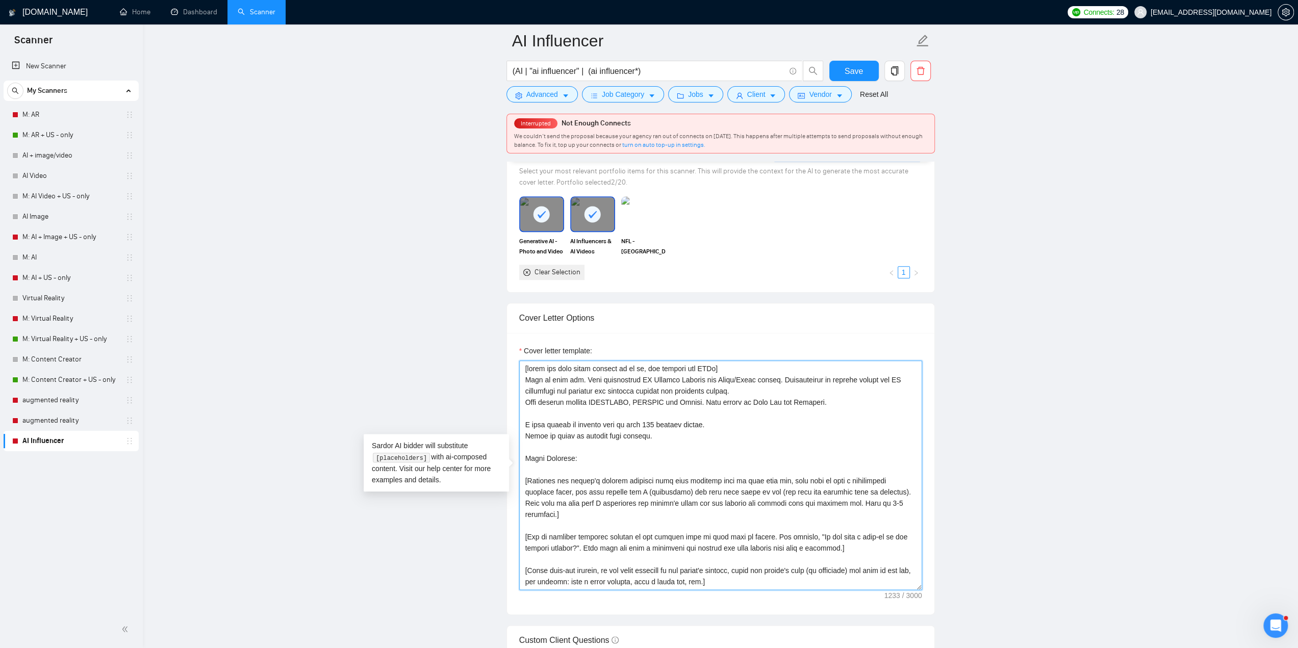
paste textarea "[URL][DOMAIN_NAME]"
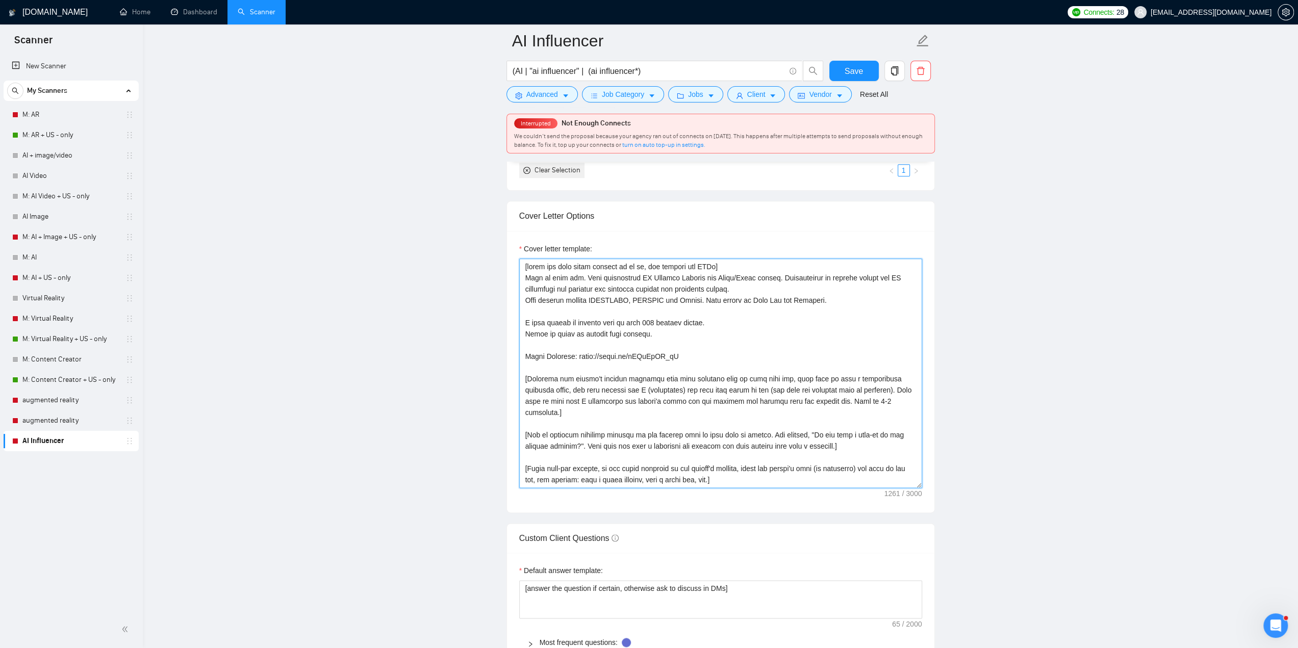
scroll to position [1020, 0]
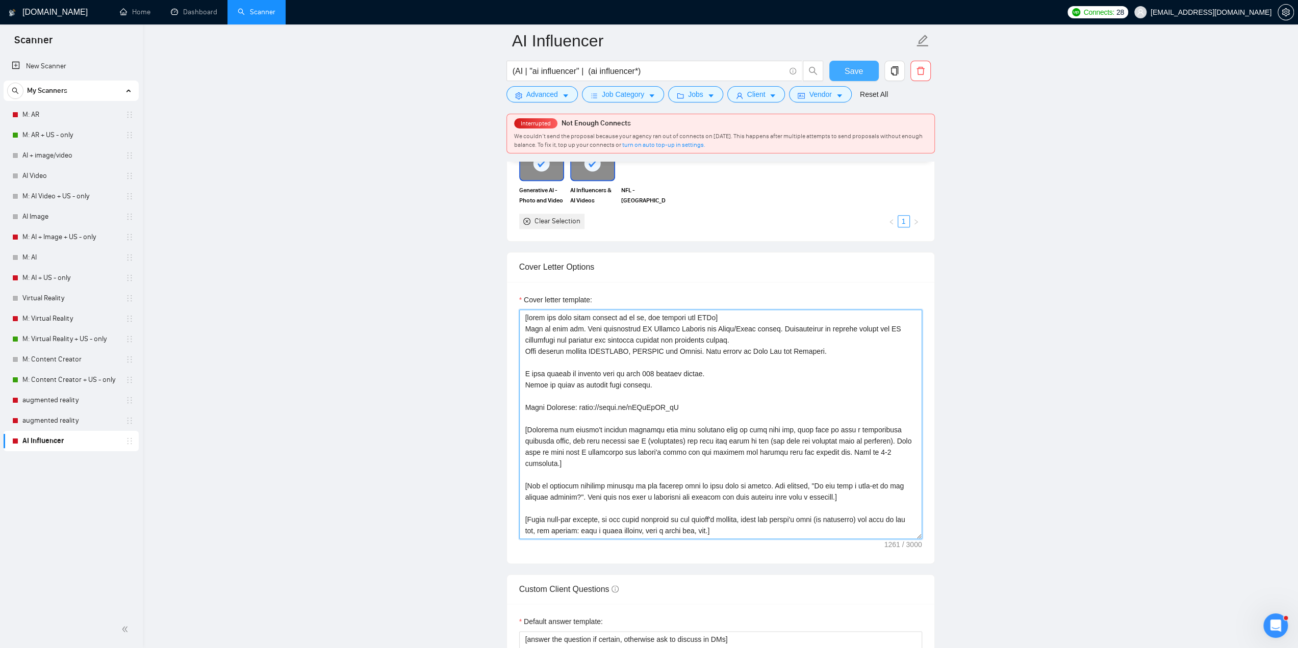
type textarea "[write the text below exactly as it is, and include all URLs] Nice to meet you.…"
click at [852, 71] on span "Save" at bounding box center [854, 71] width 18 height 13
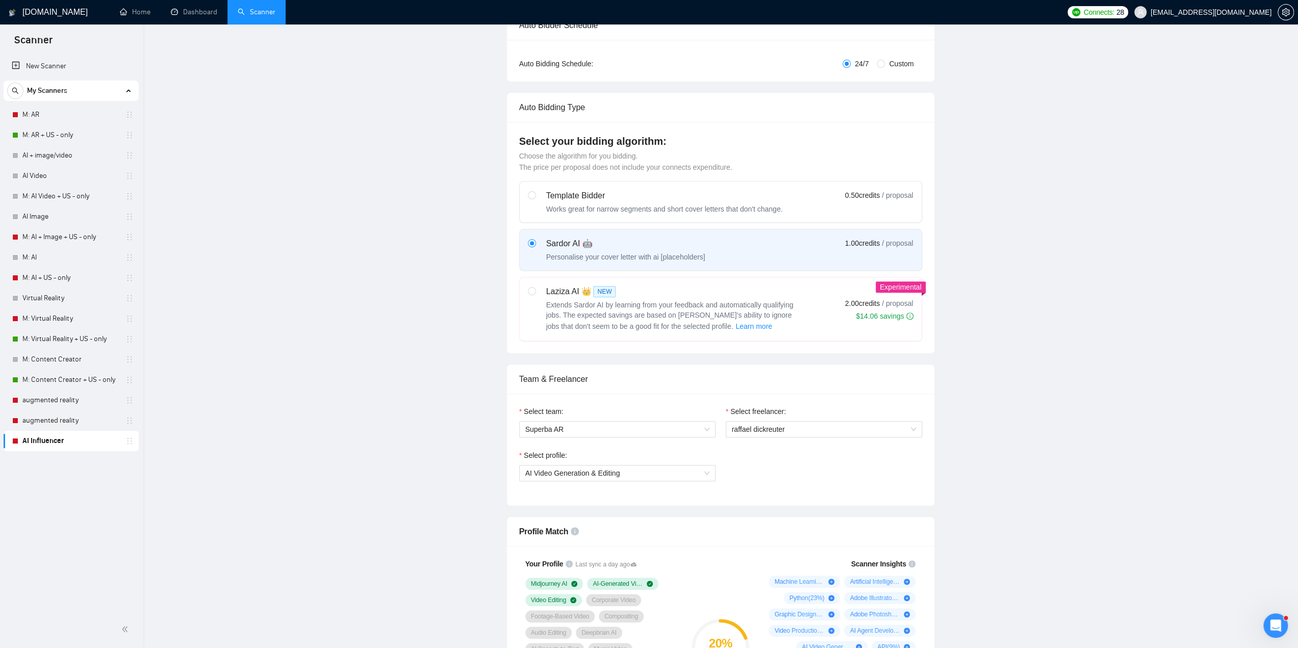
scroll to position [0, 0]
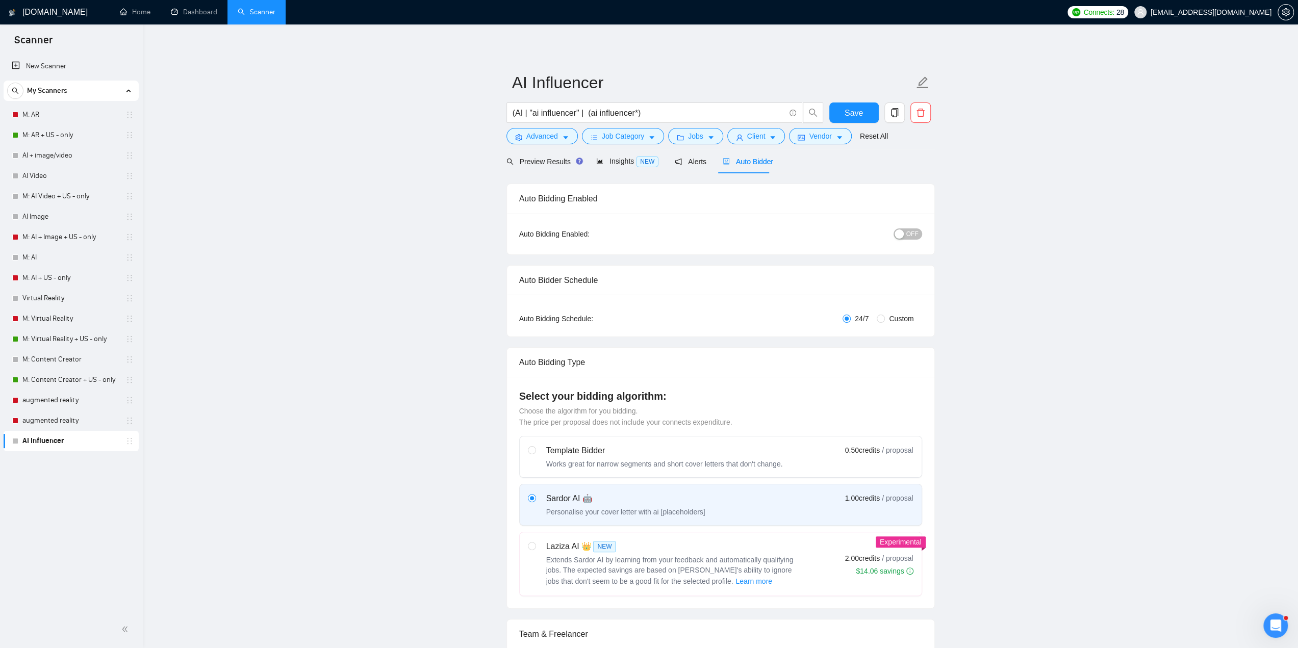
click at [903, 234] on div "button" at bounding box center [899, 234] width 9 height 9
click at [855, 108] on span "Save" at bounding box center [854, 113] width 18 height 13
click at [197, 12] on link "Dashboard" at bounding box center [194, 12] width 46 height 9
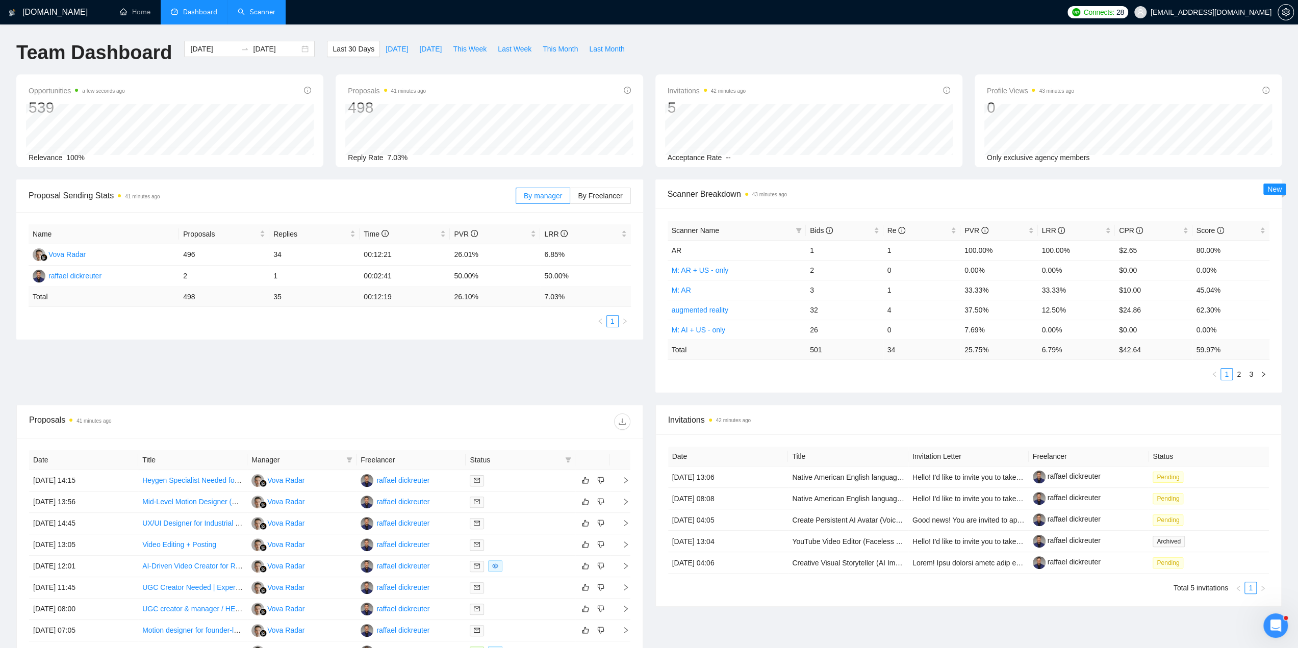
scroll to position [159, 0]
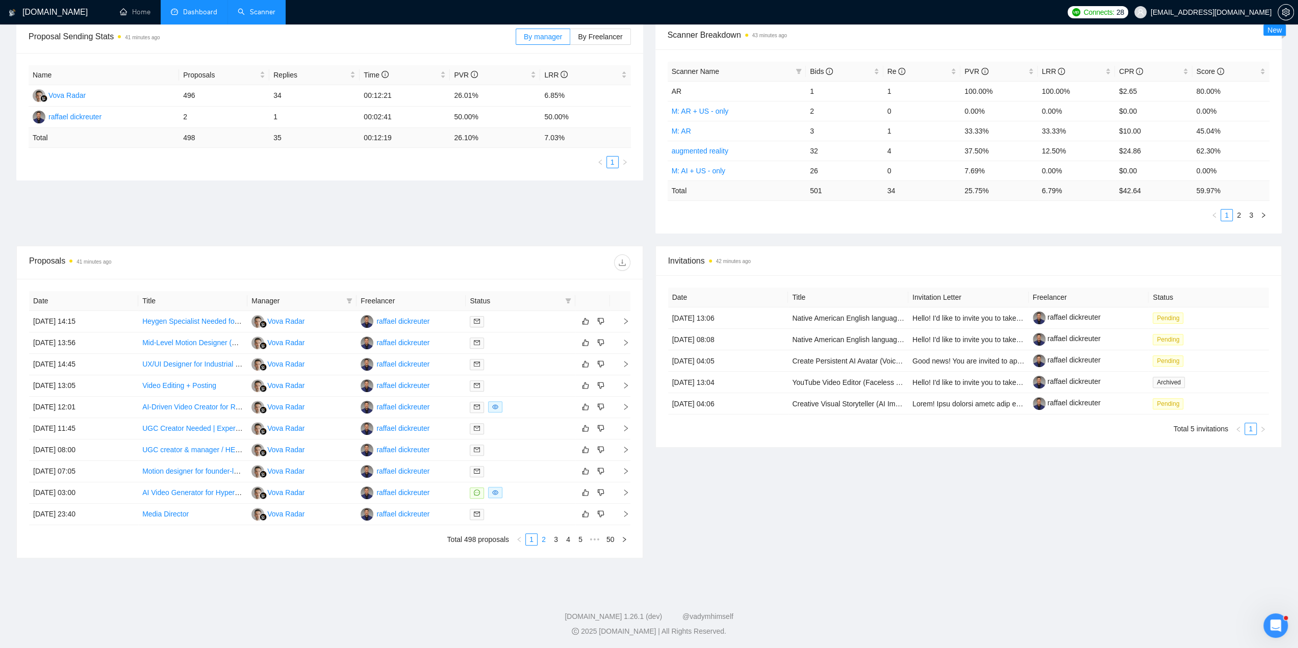
click at [548, 538] on link "2" at bounding box center [543, 539] width 11 height 11
click at [531, 541] on link "1" at bounding box center [531, 539] width 11 height 11
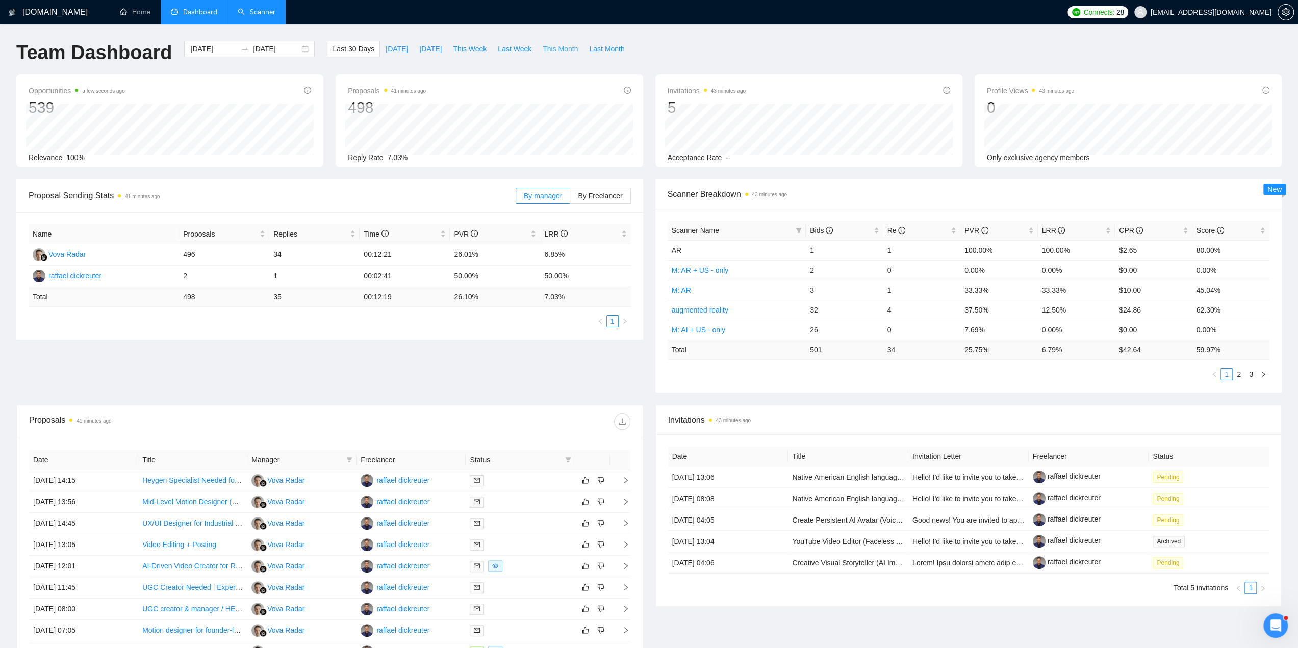
click at [543, 46] on span "This Month" at bounding box center [560, 48] width 35 height 11
type input "[DATE]"
